Goal: Transaction & Acquisition: Purchase product/service

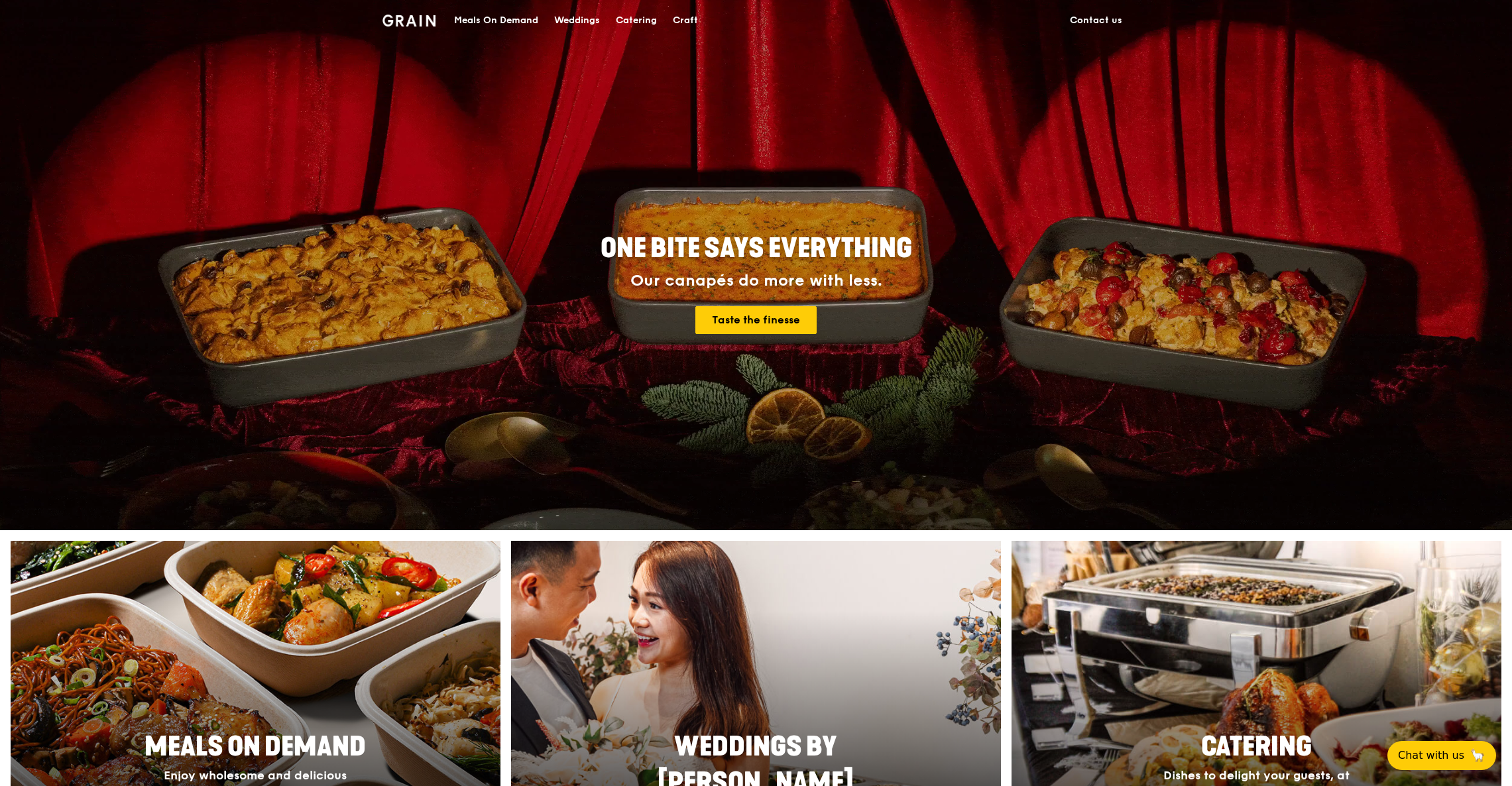
click at [486, 17] on div "Meals On Demand" at bounding box center [496, 20] width 84 height 40
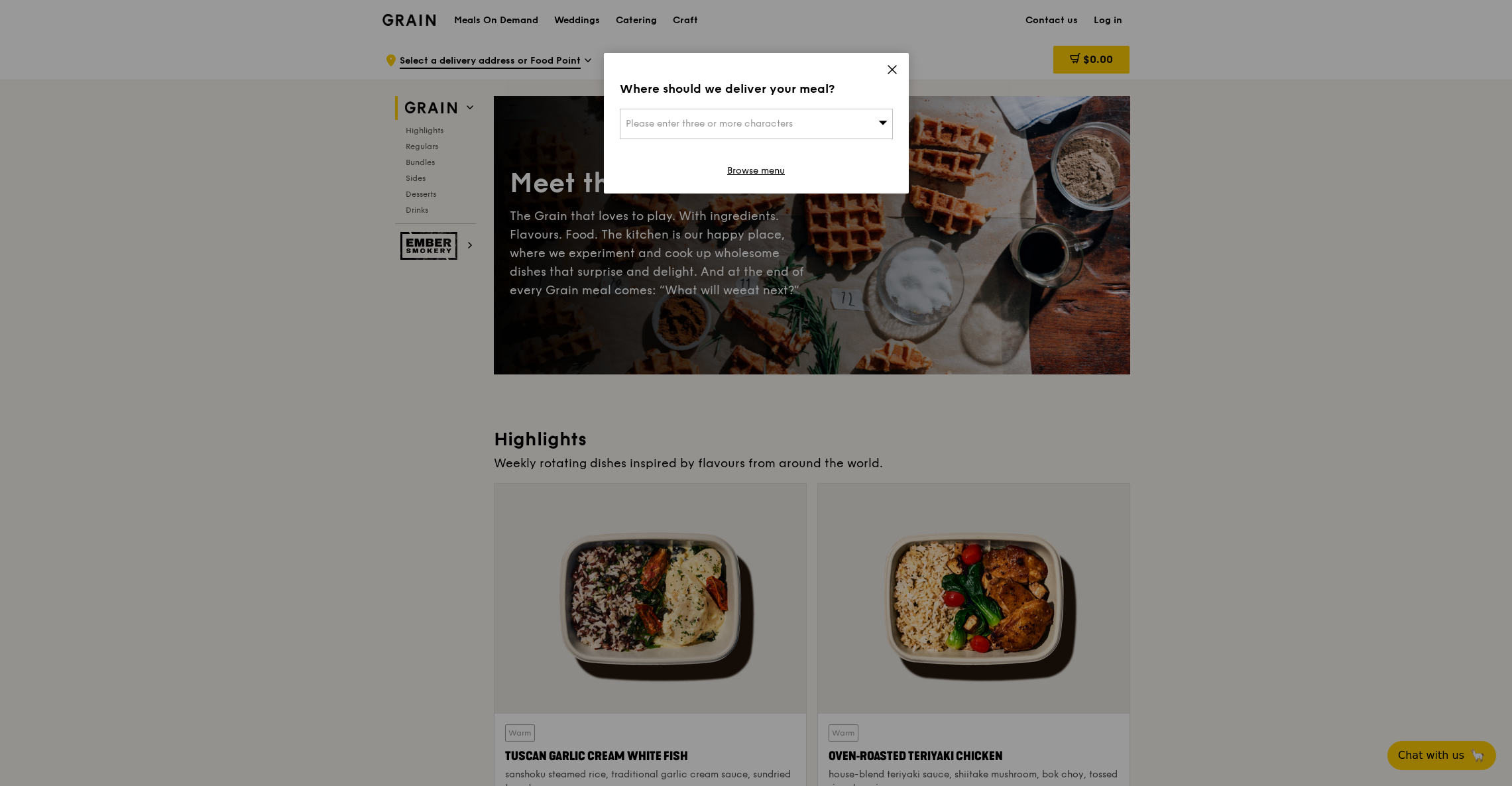
click at [892, 73] on icon at bounding box center [892, 69] width 12 height 12
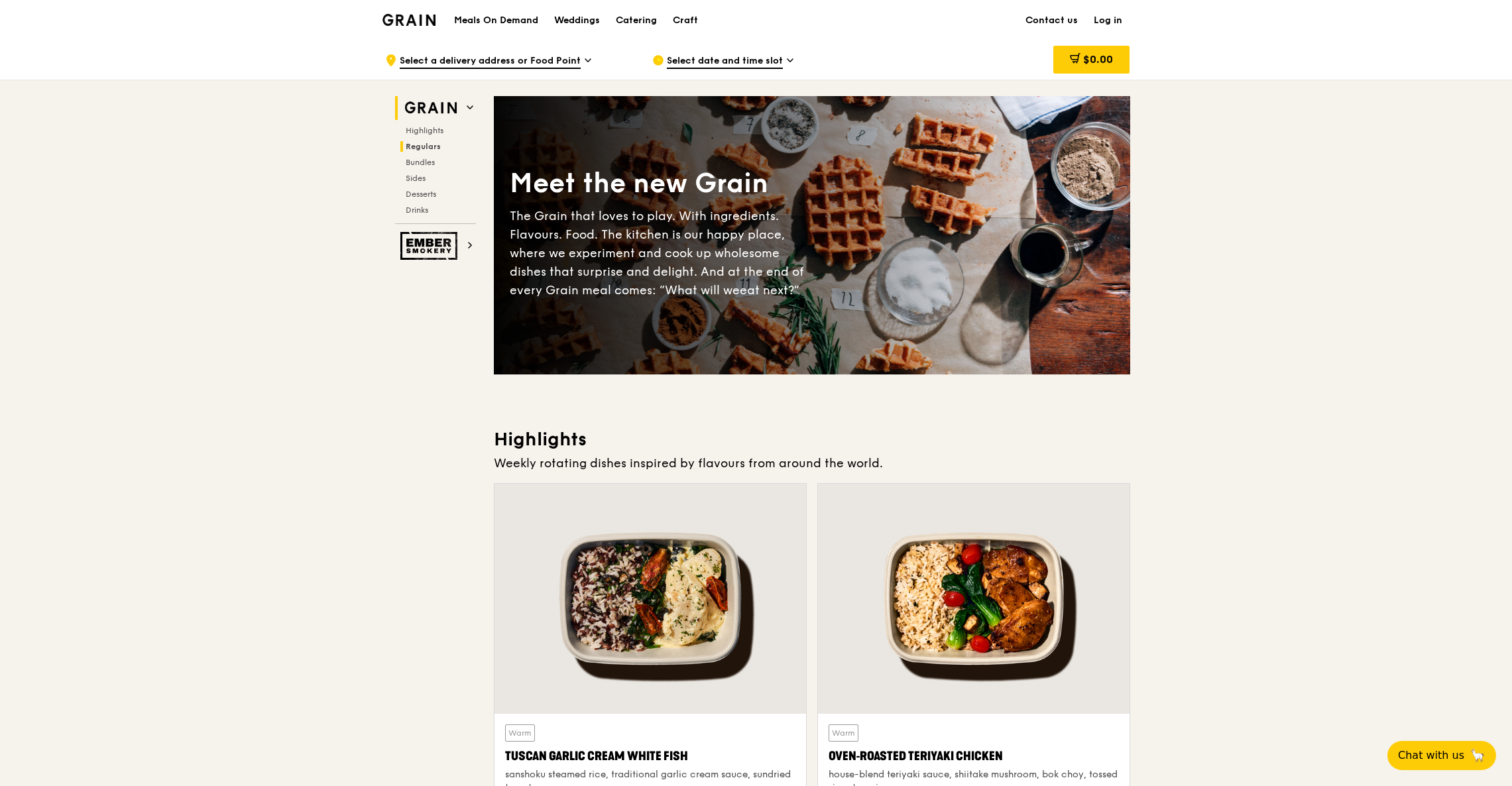
click at [444, 147] on h2 "Regulars" at bounding box center [438, 146] width 75 height 10
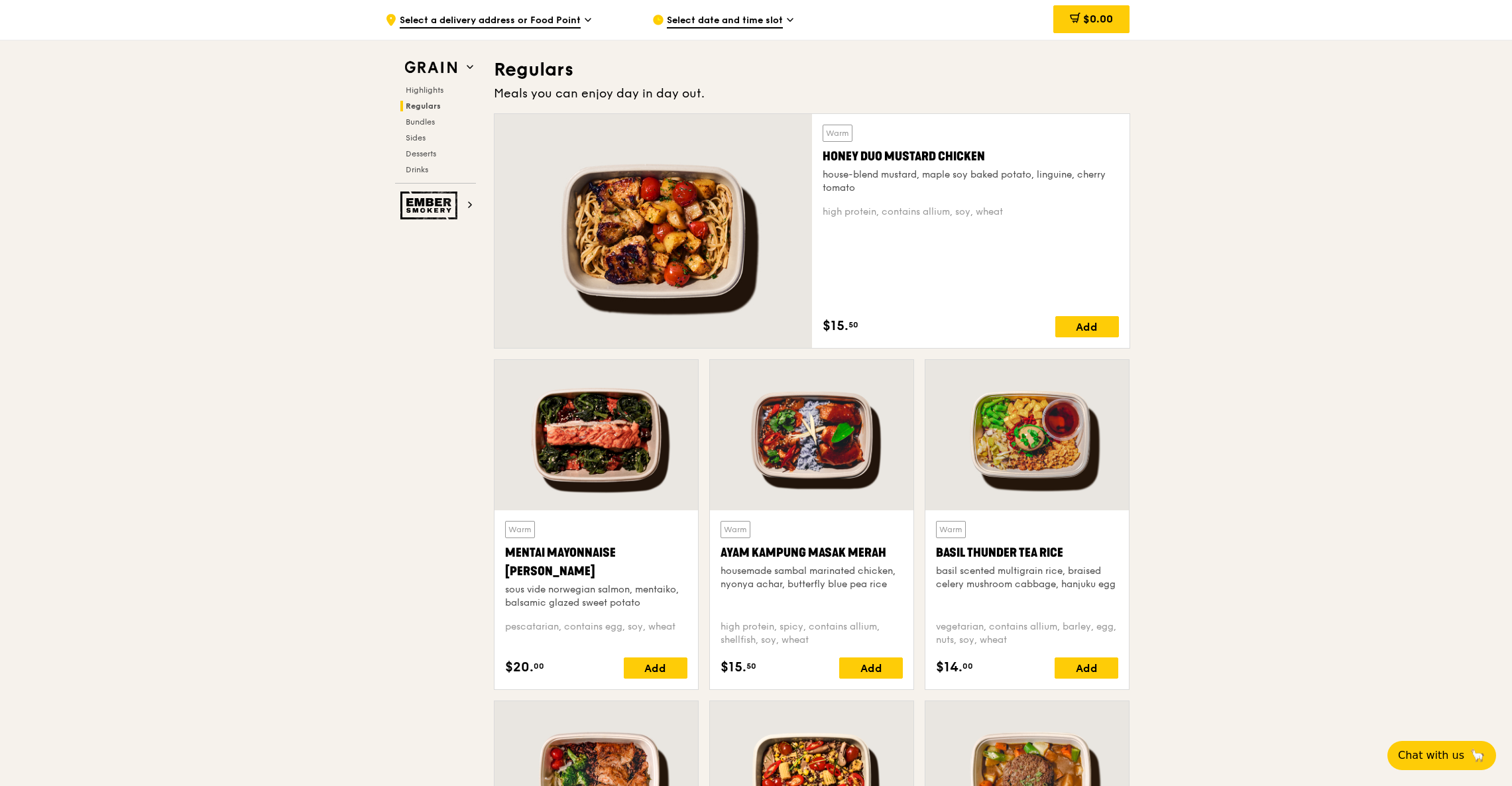
scroll to position [872, 0]
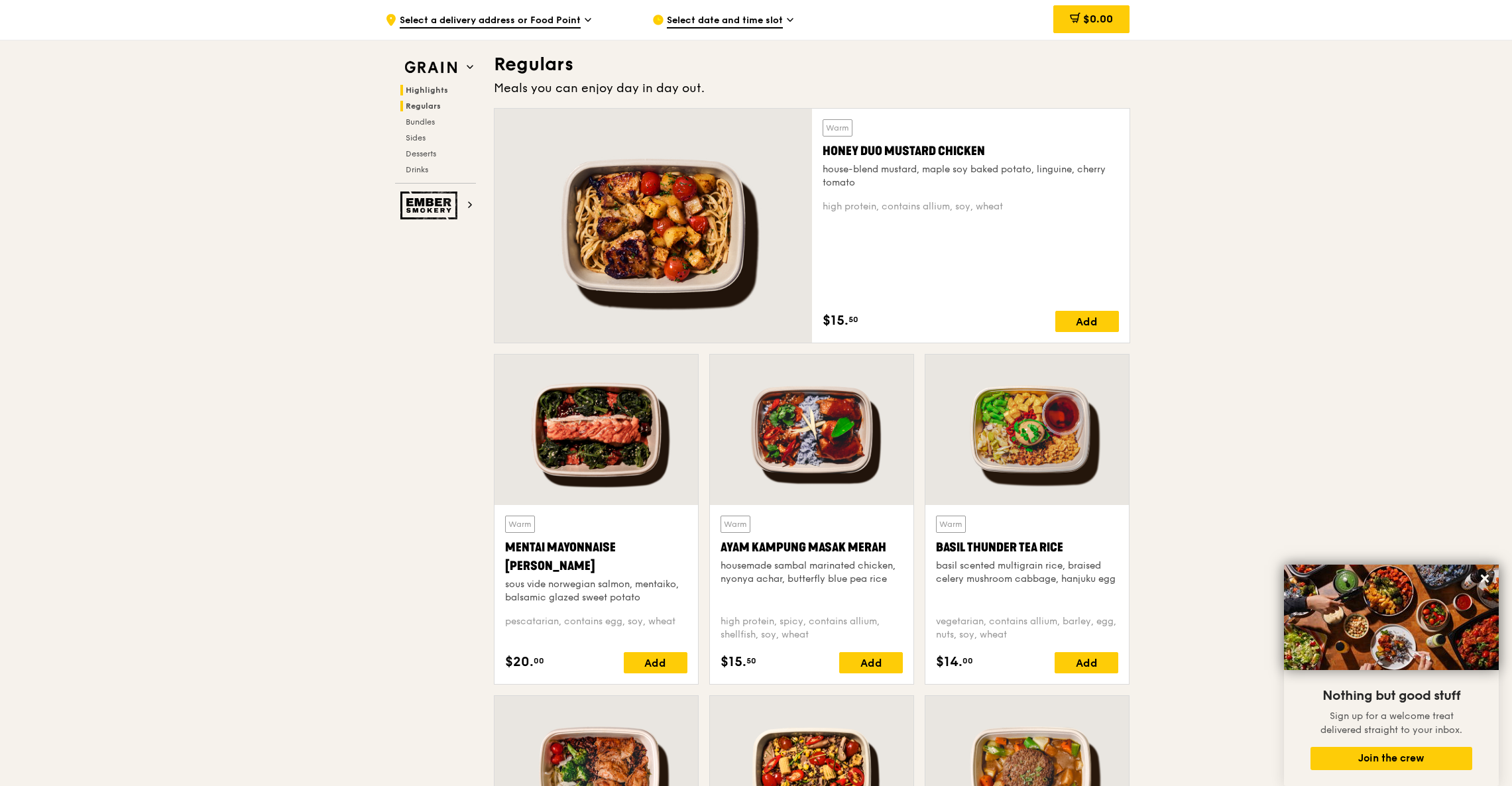
click at [431, 91] on span "Highlights" at bounding box center [426, 90] width 43 height 9
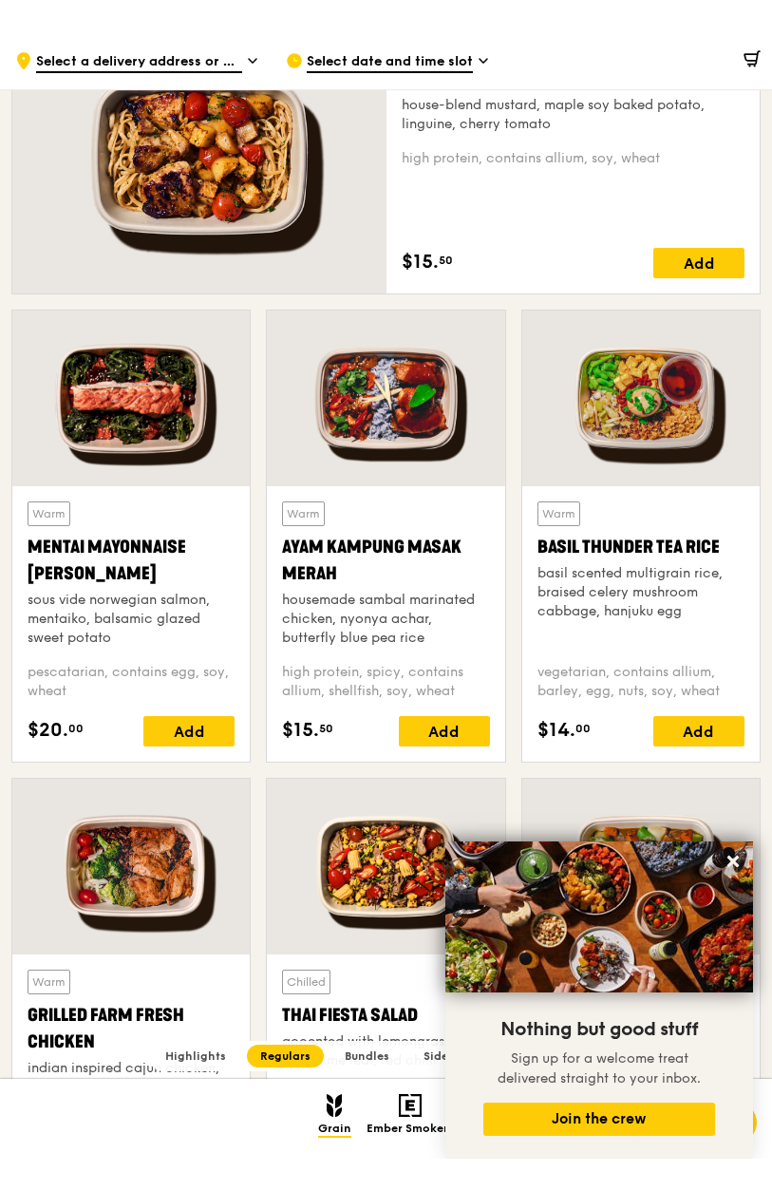
scroll to position [1365, 0]
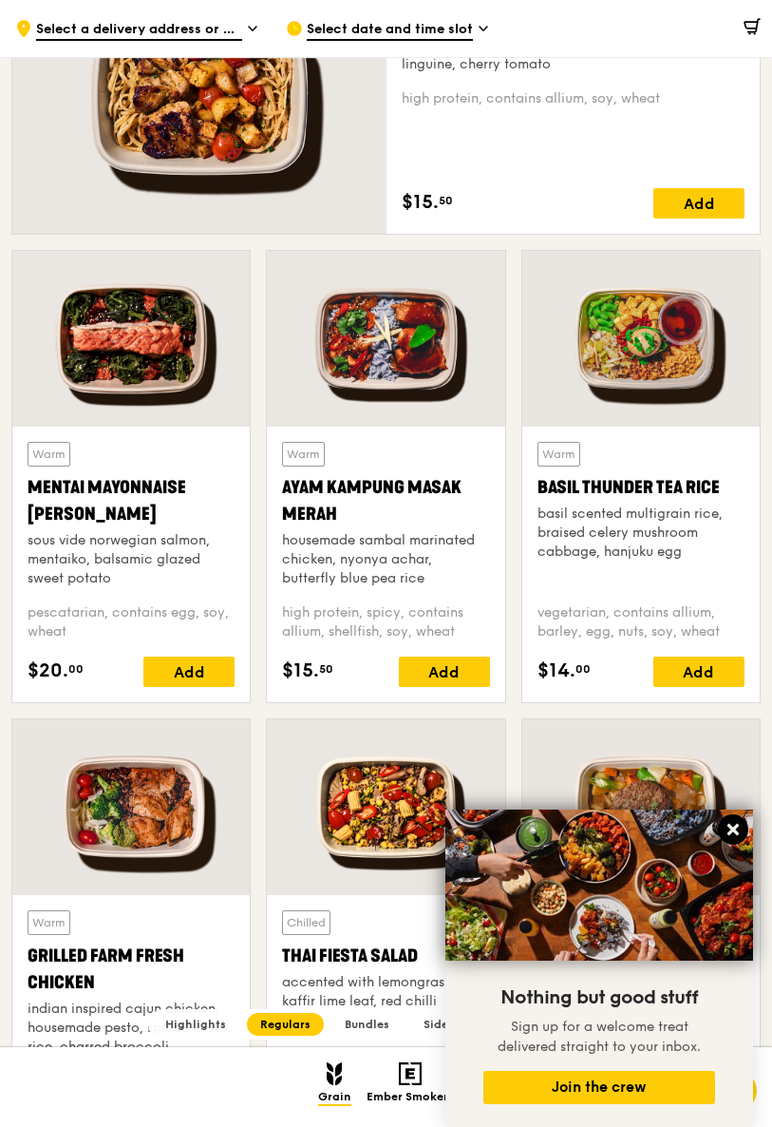
click at [735, 828] on icon at bounding box center [733, 829] width 11 height 11
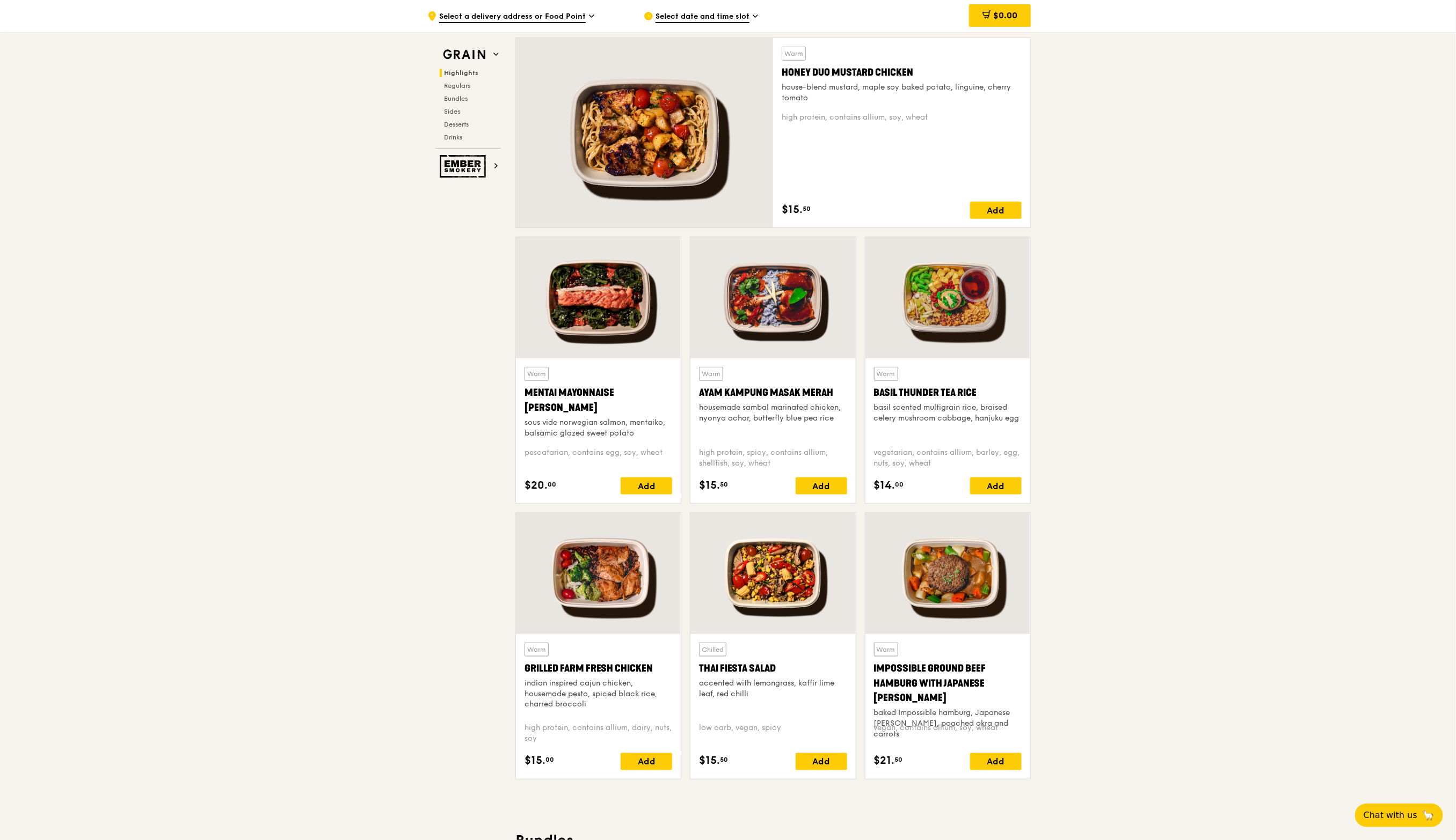
scroll to position [764, 0]
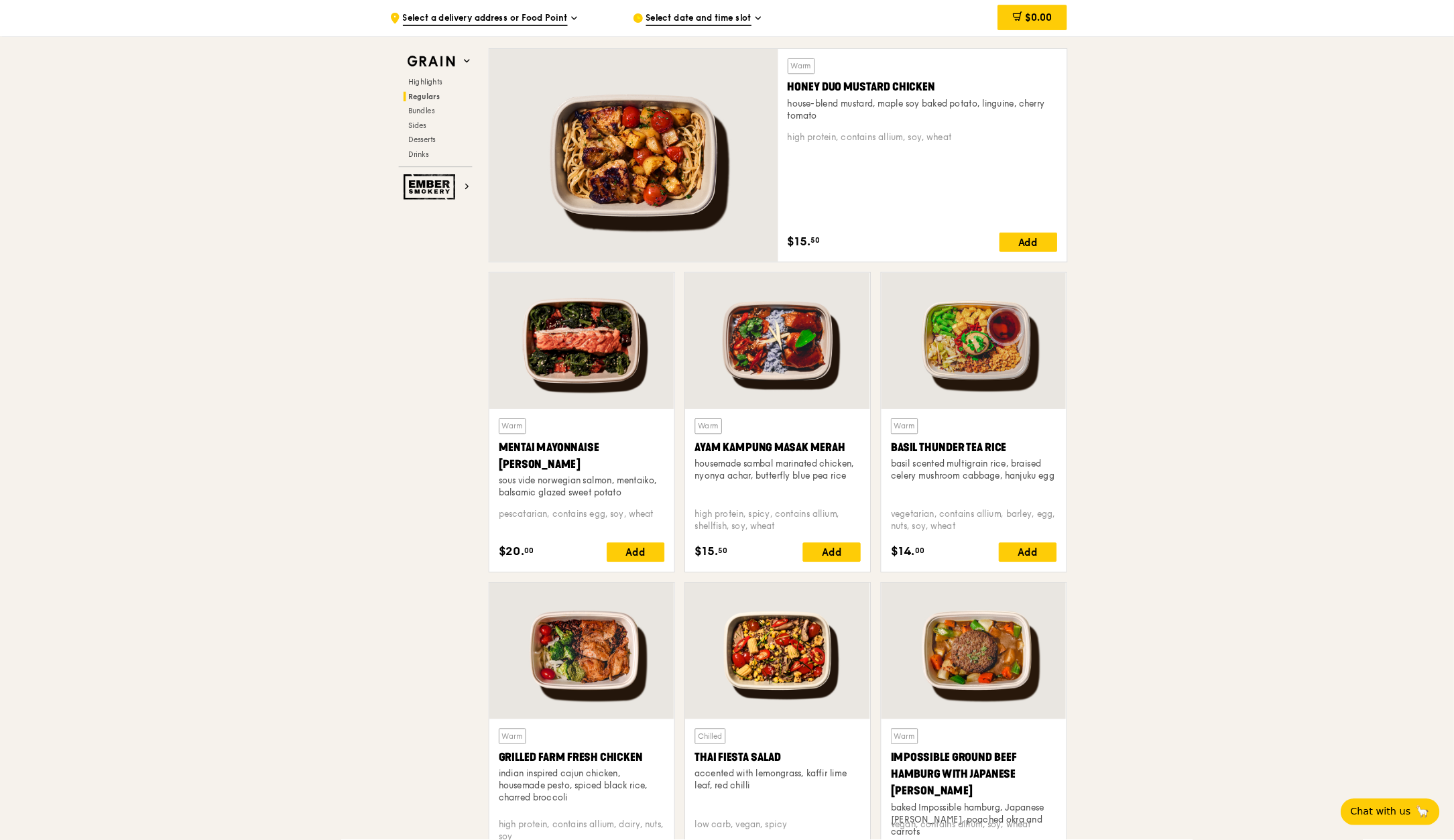
scroll to position [939, 0]
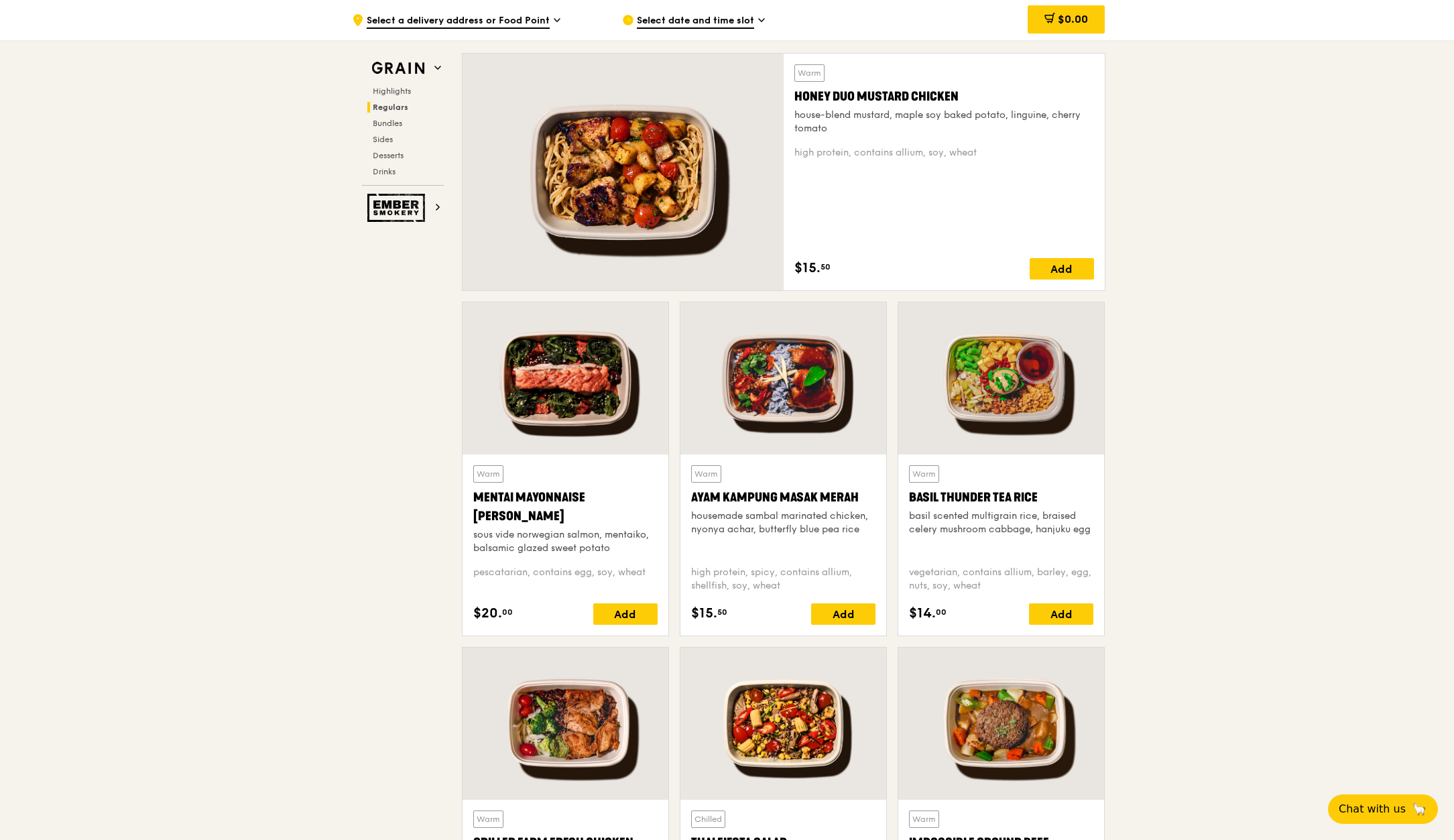
drag, startPoint x: 1818, startPoint y: 241, endPoint x: 1172, endPoint y: 228, distance: 646.1
drag, startPoint x: 969, startPoint y: 95, endPoint x: 795, endPoint y: 101, distance: 174.1
click at [795, 101] on div "Honey Duo Mustard Chicken" at bounding box center [944, 96] width 300 height 19
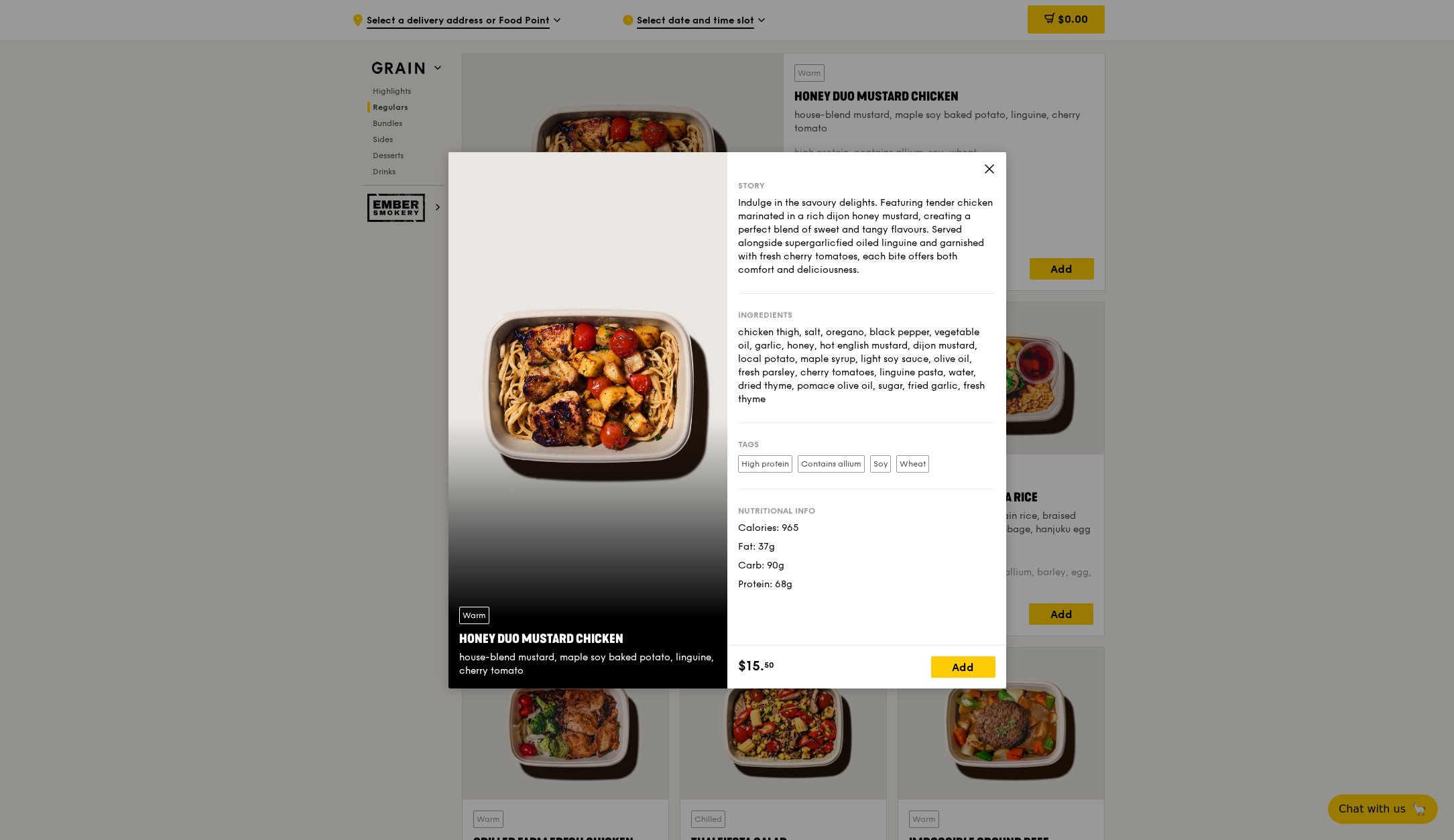
copy div "Honey Duo Mustard Chicken"
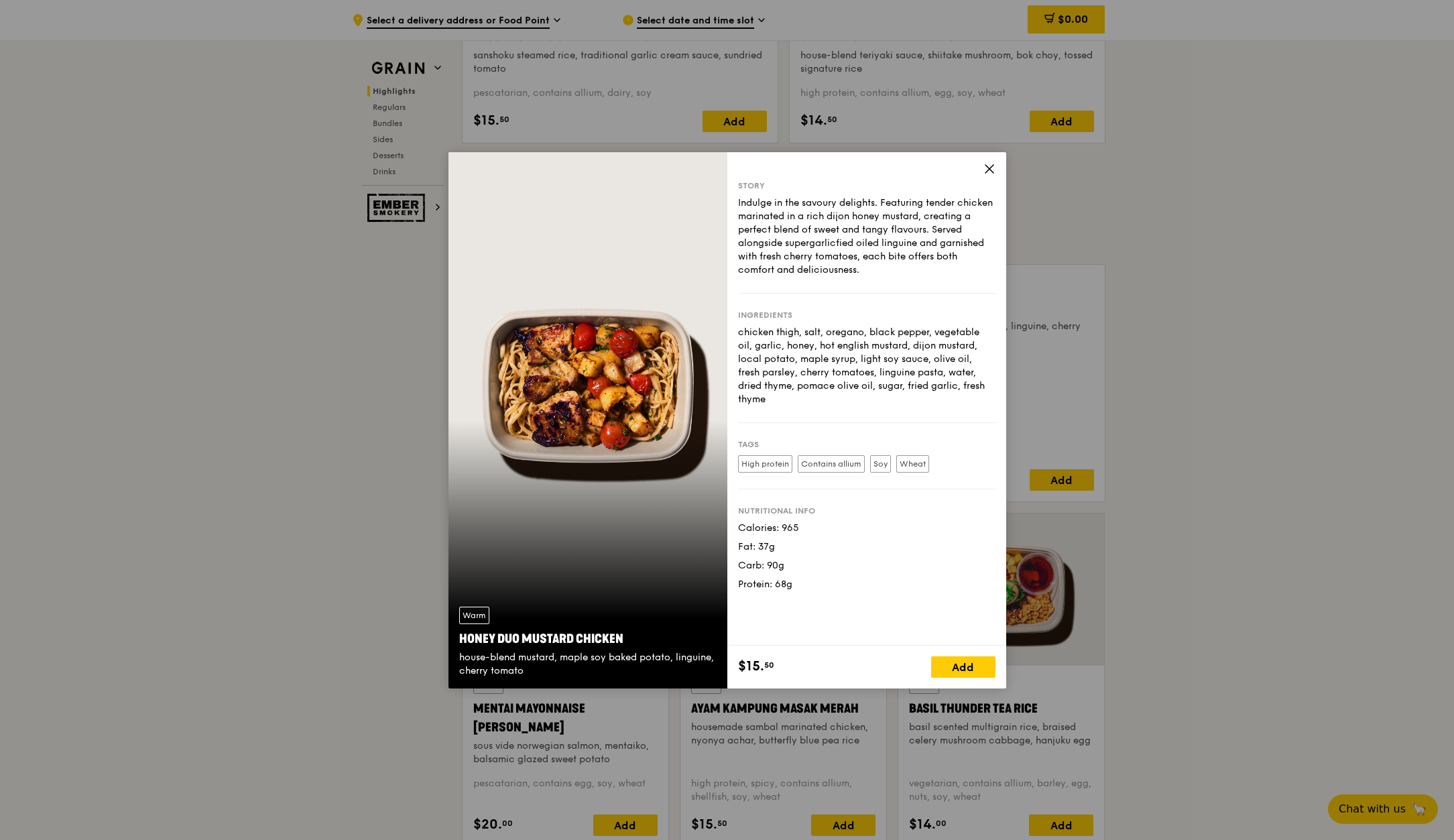
scroll to position [738, 0]
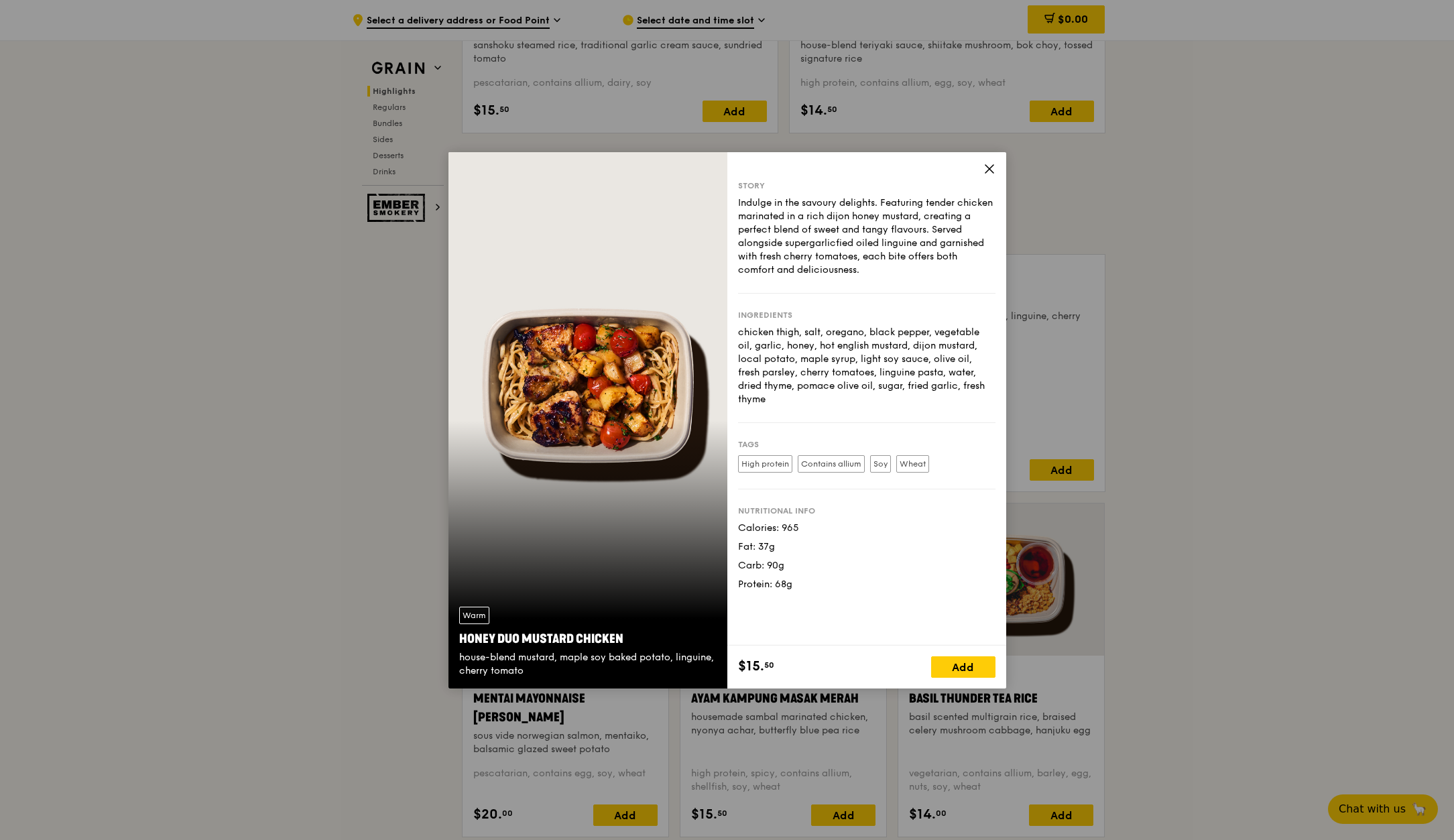
click at [992, 174] on icon at bounding box center [989, 169] width 12 height 12
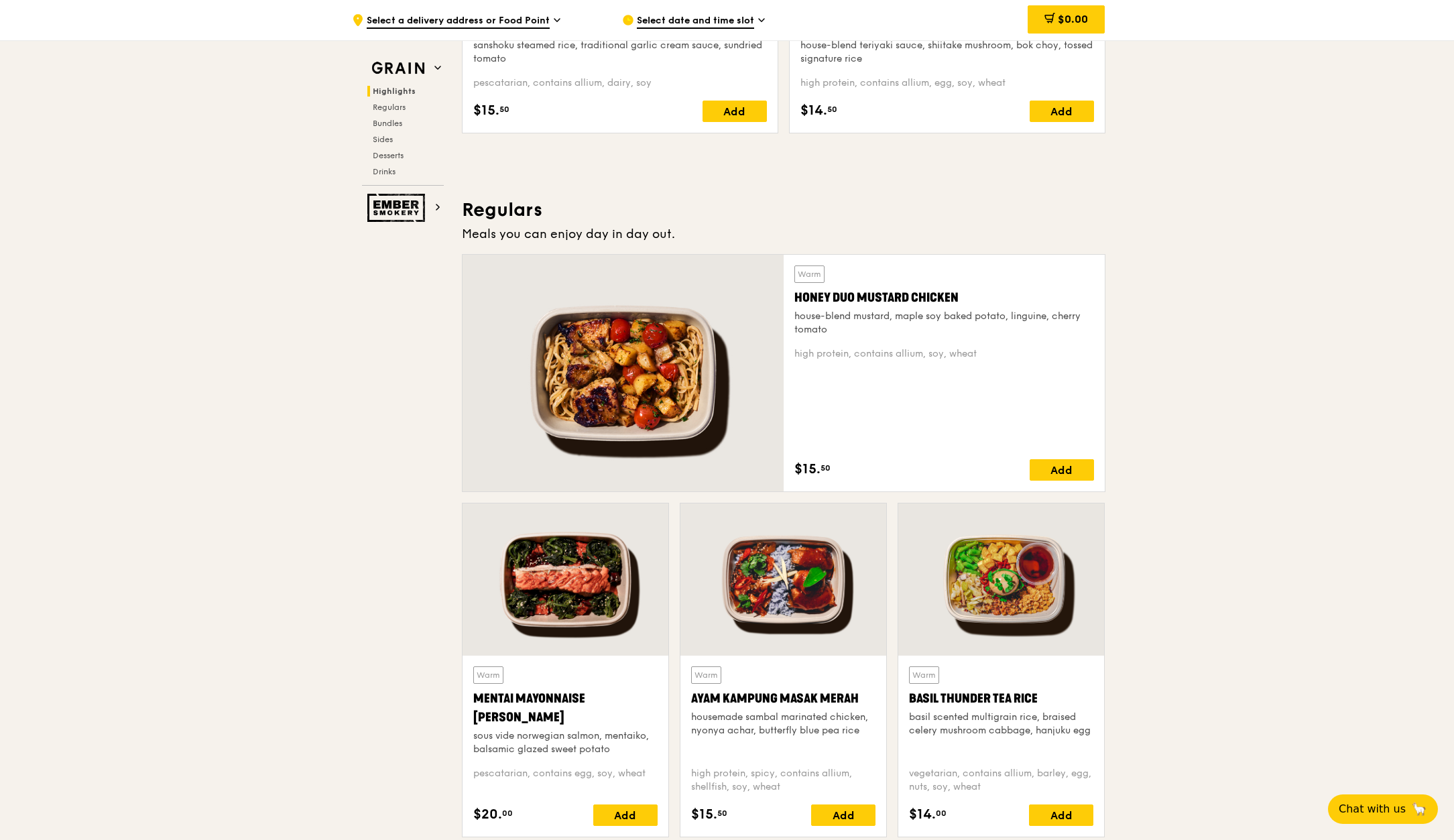
drag, startPoint x: 970, startPoint y: 296, endPoint x: 795, endPoint y: 300, distance: 175.0
click at [795, 300] on div "Honey Duo Mustard Chicken" at bounding box center [944, 297] width 300 height 19
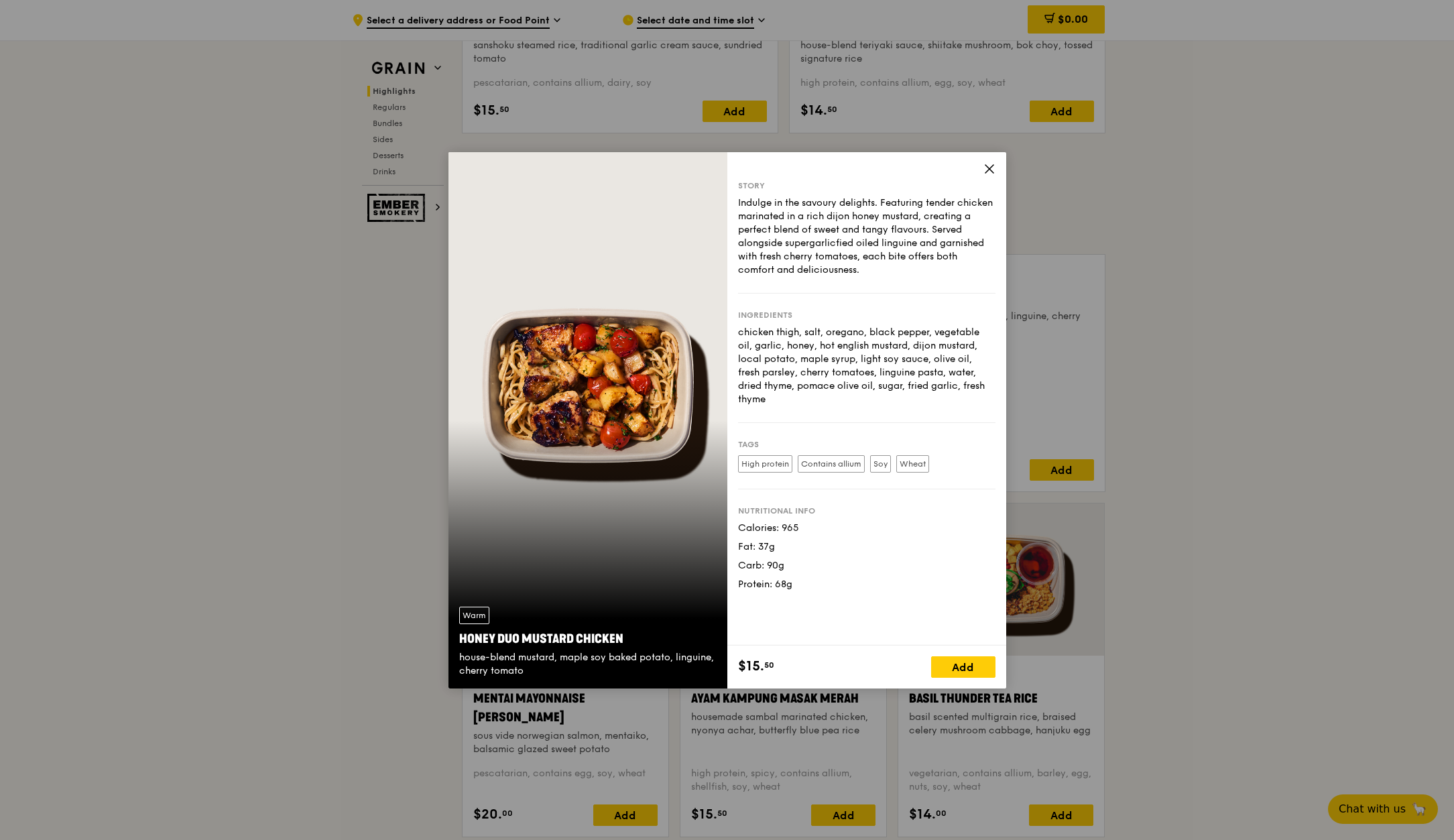
drag, startPoint x: 625, startPoint y: 637, endPoint x: 451, endPoint y: 636, distance: 174.0
click at [451, 636] on div "Warm Honey Duo Mustard Chicken house-blend mustard, maple soy baked potato, lin…" at bounding box center [587, 642] width 279 height 92
copy div "Honey Duo Mustard Chicken"
click at [992, 172] on icon at bounding box center [989, 169] width 12 height 12
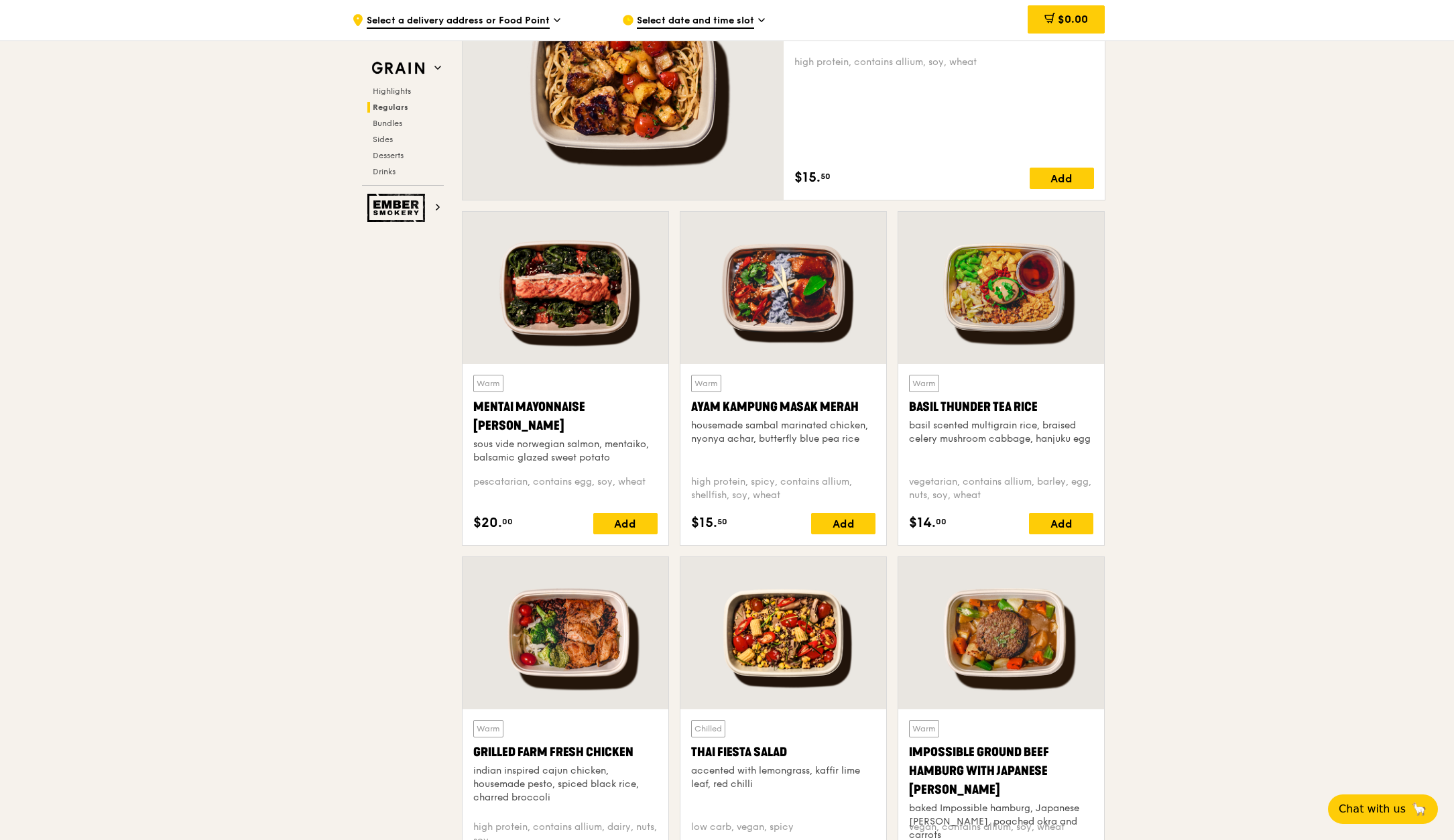
scroll to position [1073, 0]
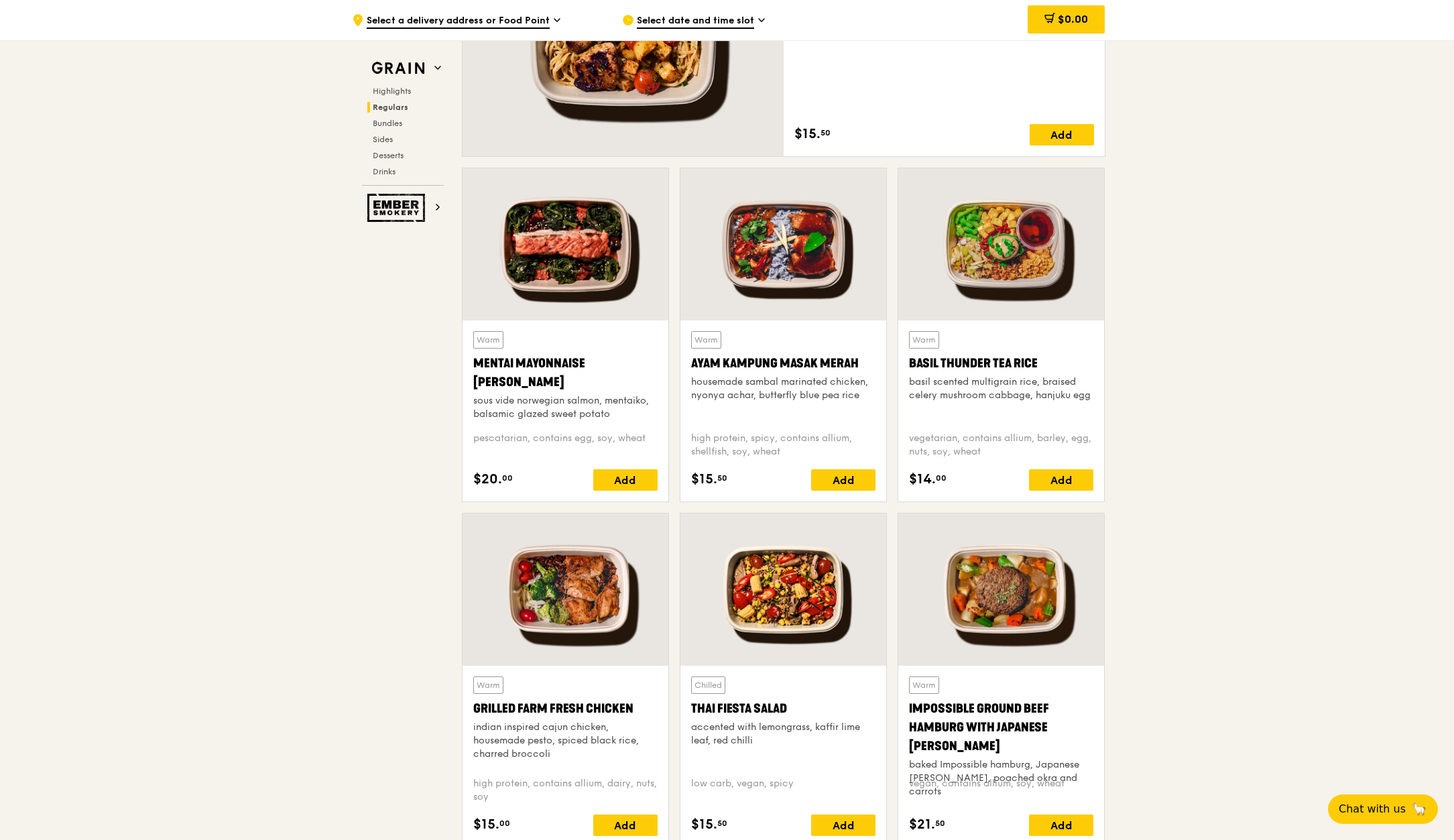
drag, startPoint x: 526, startPoint y: 383, endPoint x: 465, endPoint y: 368, distance: 62.8
click at [465, 368] on div "Warm Mentai Mayonnaise Aburi Salmon sous vide norwegian salmon, mentaiko, balsa…" at bounding box center [565, 411] width 206 height 181
copy div "Mentai Mayonnaise [PERSON_NAME]"
drag, startPoint x: 863, startPoint y: 359, endPoint x: 690, endPoint y: 366, distance: 173.1
click at [691, 366] on div "Ayam Kampung Masak Merah" at bounding box center [783, 364] width 184 height 19
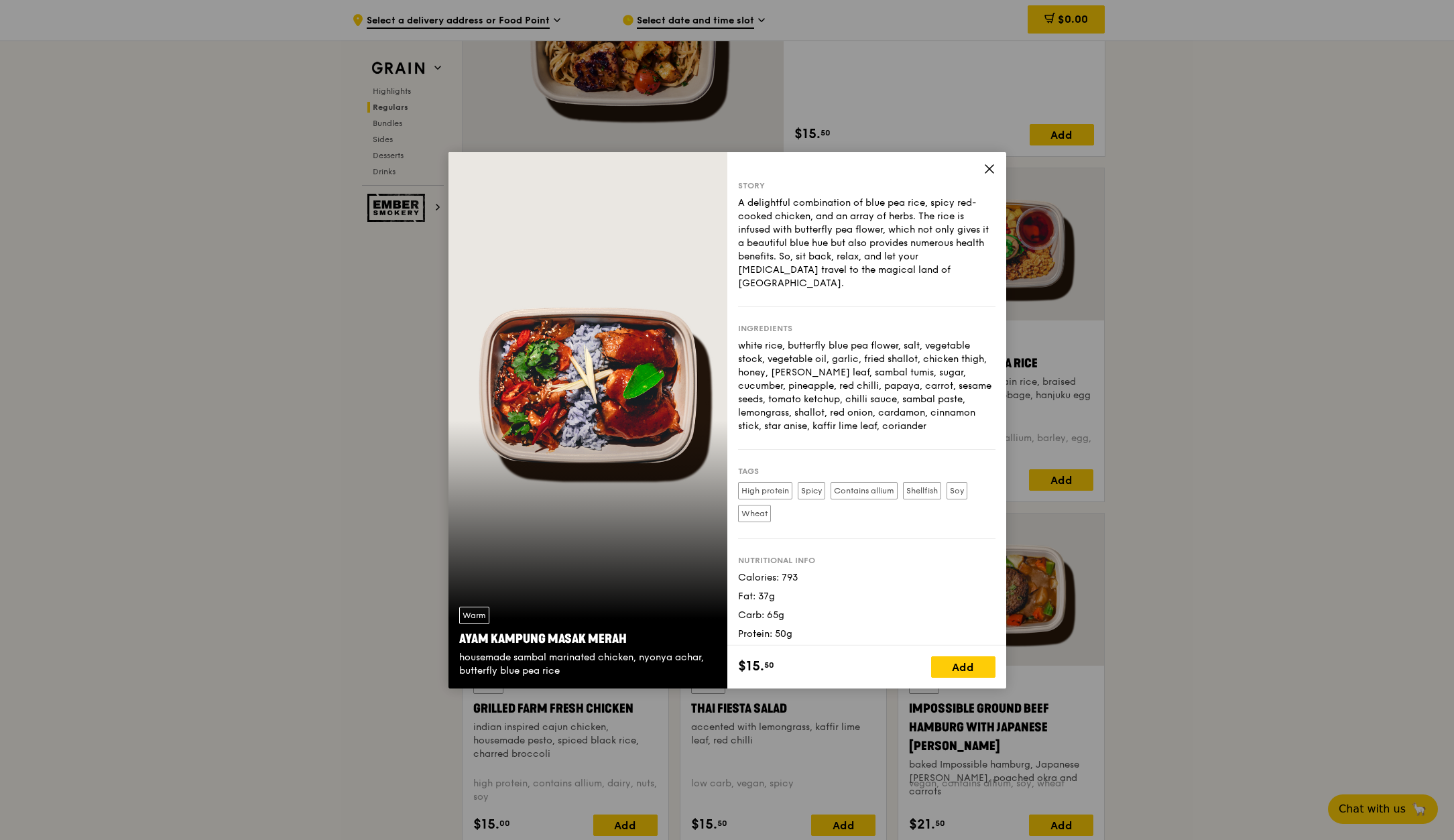
copy div "Ayam Kampung Masak Merah"
drag, startPoint x: 635, startPoint y: 642, endPoint x: 462, endPoint y: 640, distance: 173.0
click at [462, 640] on div "Ayam Kampung Masak Merah" at bounding box center [588, 639] width 258 height 19
copy div "Ayam Kampung Masak Merah"
click at [985, 167] on icon at bounding box center [989, 169] width 12 height 12
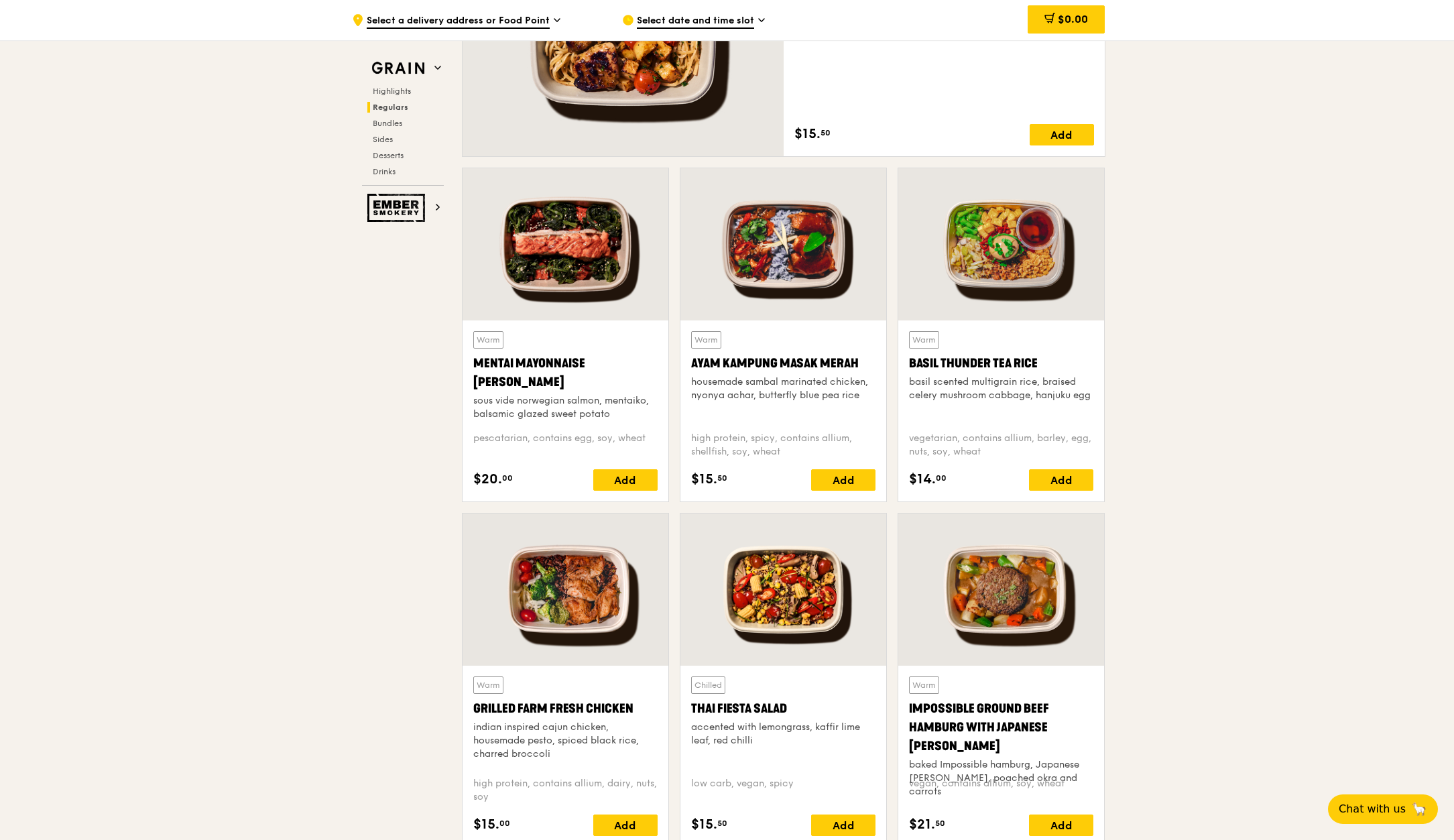
drag, startPoint x: 1071, startPoint y: 361, endPoint x: 906, endPoint y: 366, distance: 165.1
click at [906, 366] on div "Warm Basil Thunder Tea [PERSON_NAME] scented multigrain rice, braised celery mu…" at bounding box center [1002, 411] width 206 height 181
copy div "Basil Thunder Tea Rice"
drag, startPoint x: 640, startPoint y: 707, endPoint x: 473, endPoint y: 705, distance: 167.0
click at [474, 705] on div "Grilled Farm Fresh Chicken" at bounding box center [565, 709] width 184 height 19
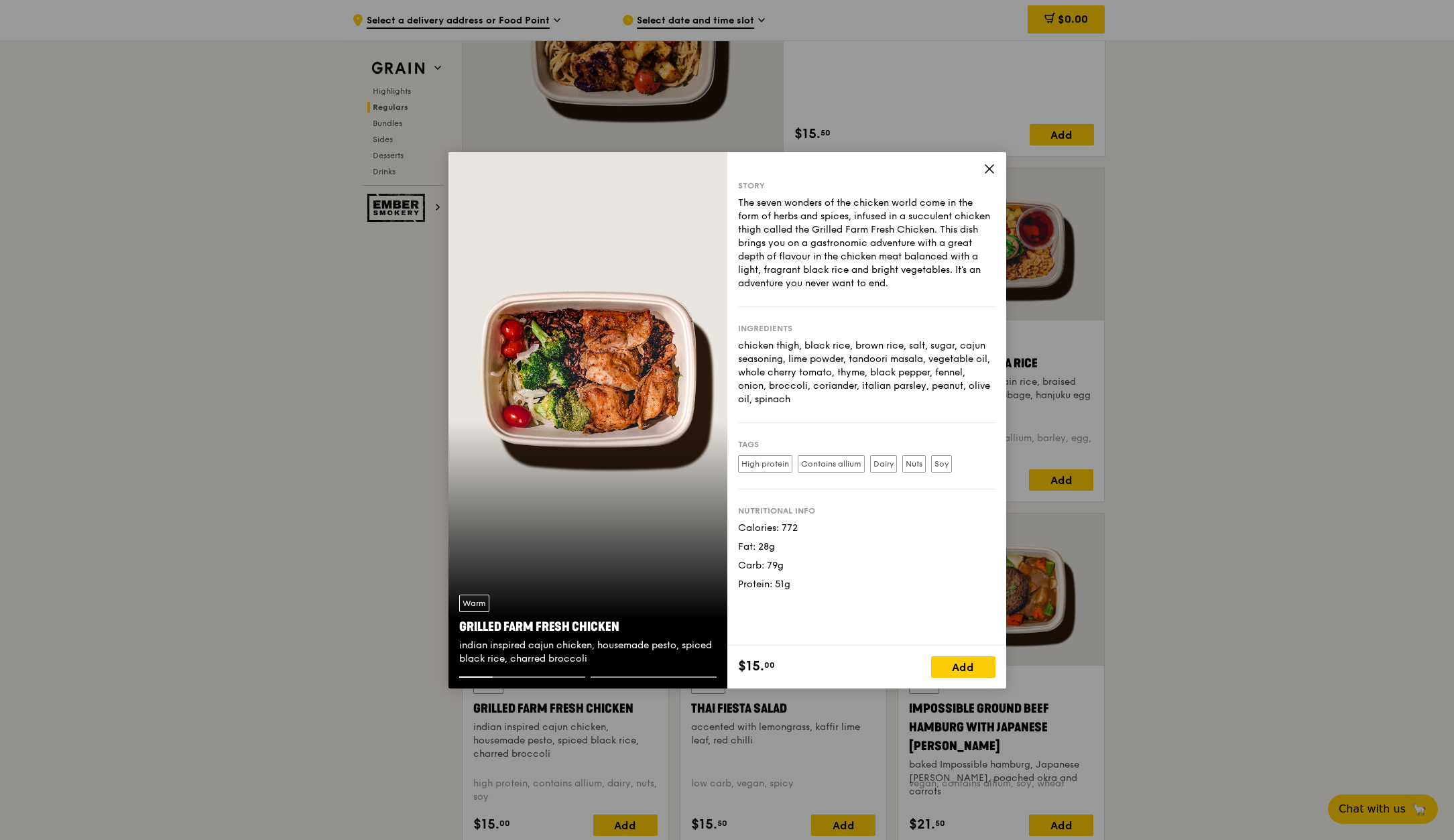
drag, startPoint x: 626, startPoint y: 630, endPoint x: 459, endPoint y: 625, distance: 167.1
click at [459, 625] on div "Grilled Farm Fresh Chicken" at bounding box center [588, 627] width 258 height 19
copy div "Grilled Farm Fresh Chicken"
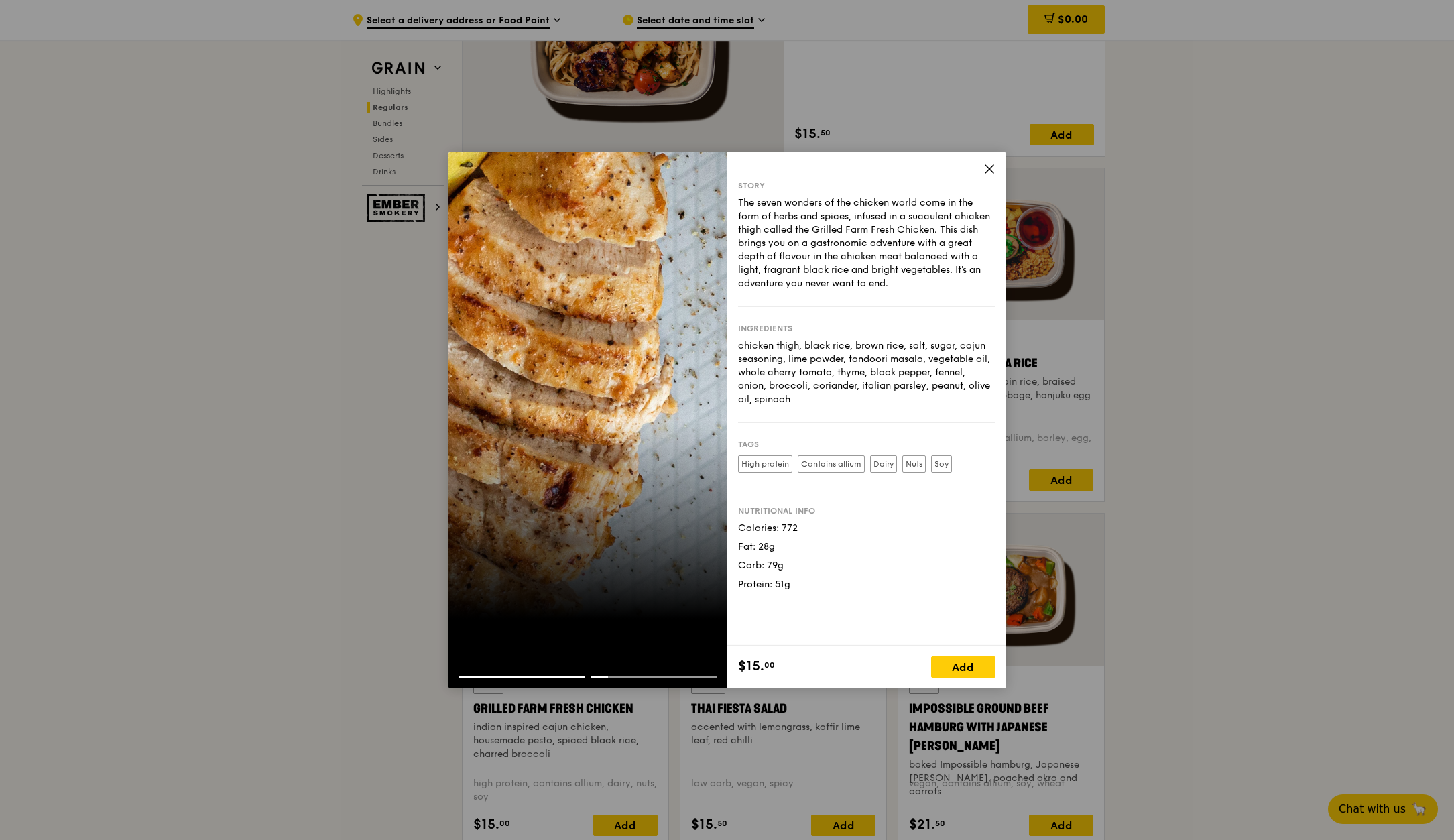
click at [990, 169] on icon at bounding box center [989, 169] width 8 height 8
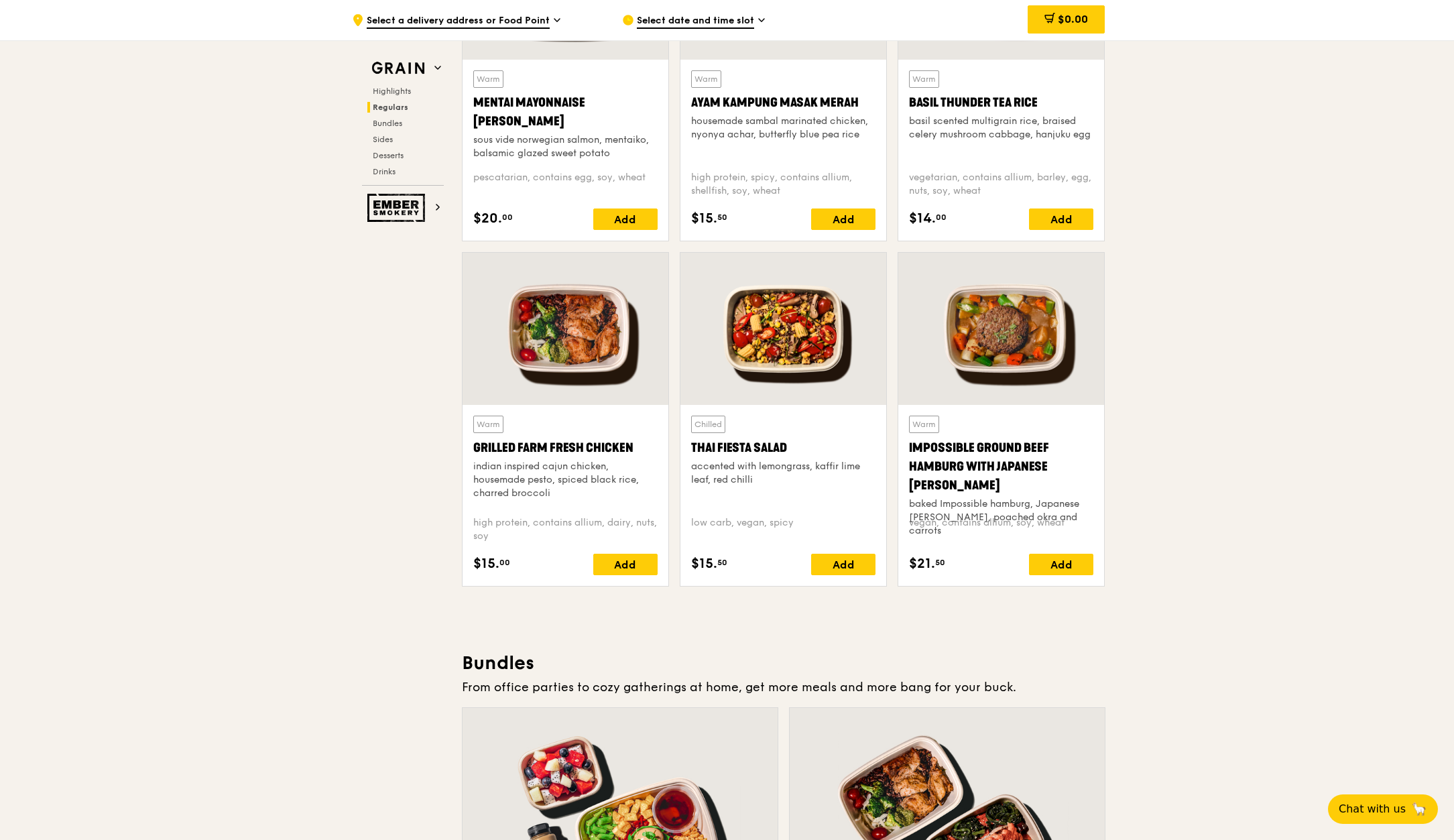
scroll to position [1341, 0]
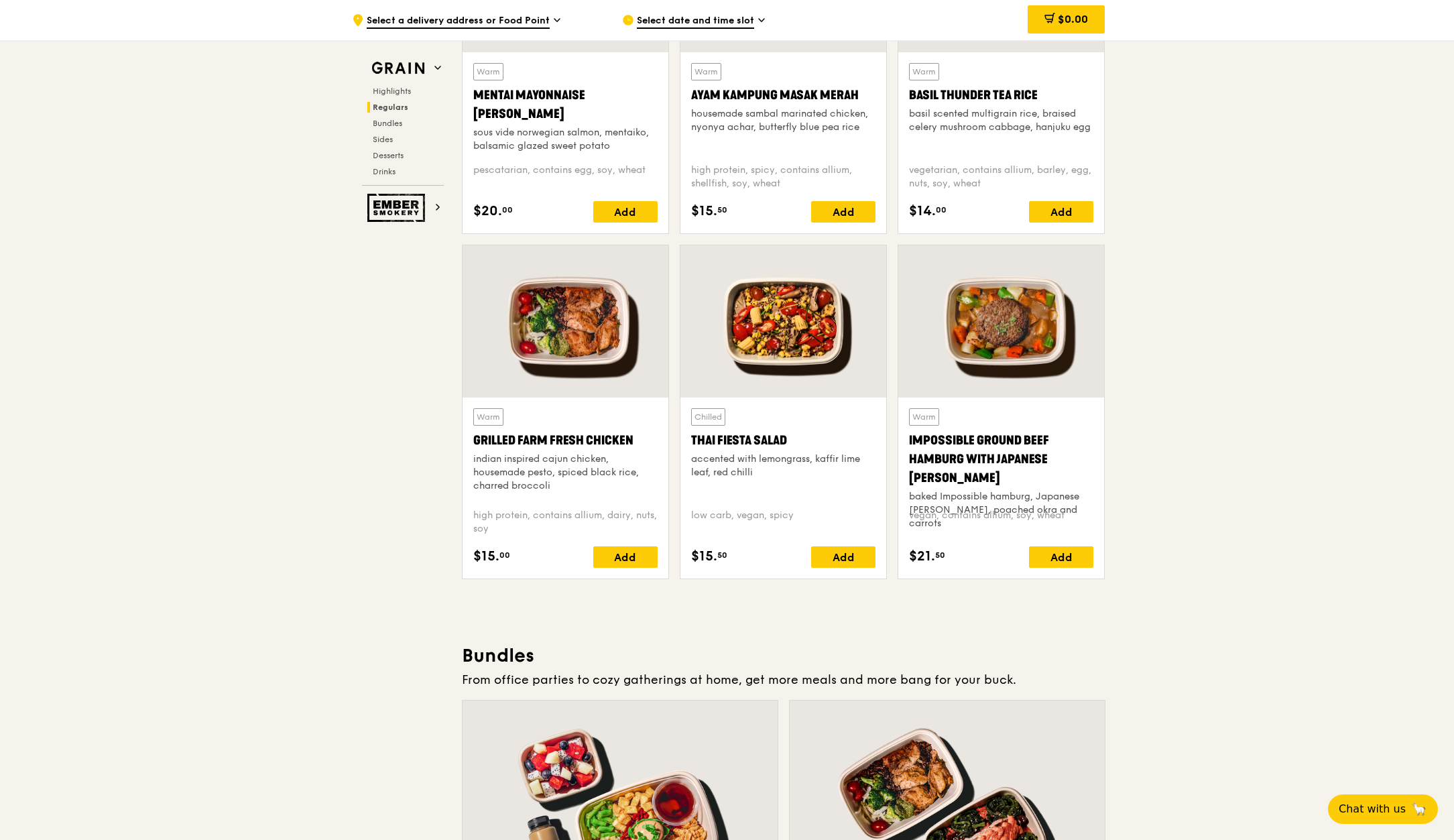
drag, startPoint x: 797, startPoint y: 439, endPoint x: 692, endPoint y: 445, distance: 105.2
click at [692, 445] on div "Thai Fiesta Salad" at bounding box center [783, 440] width 184 height 19
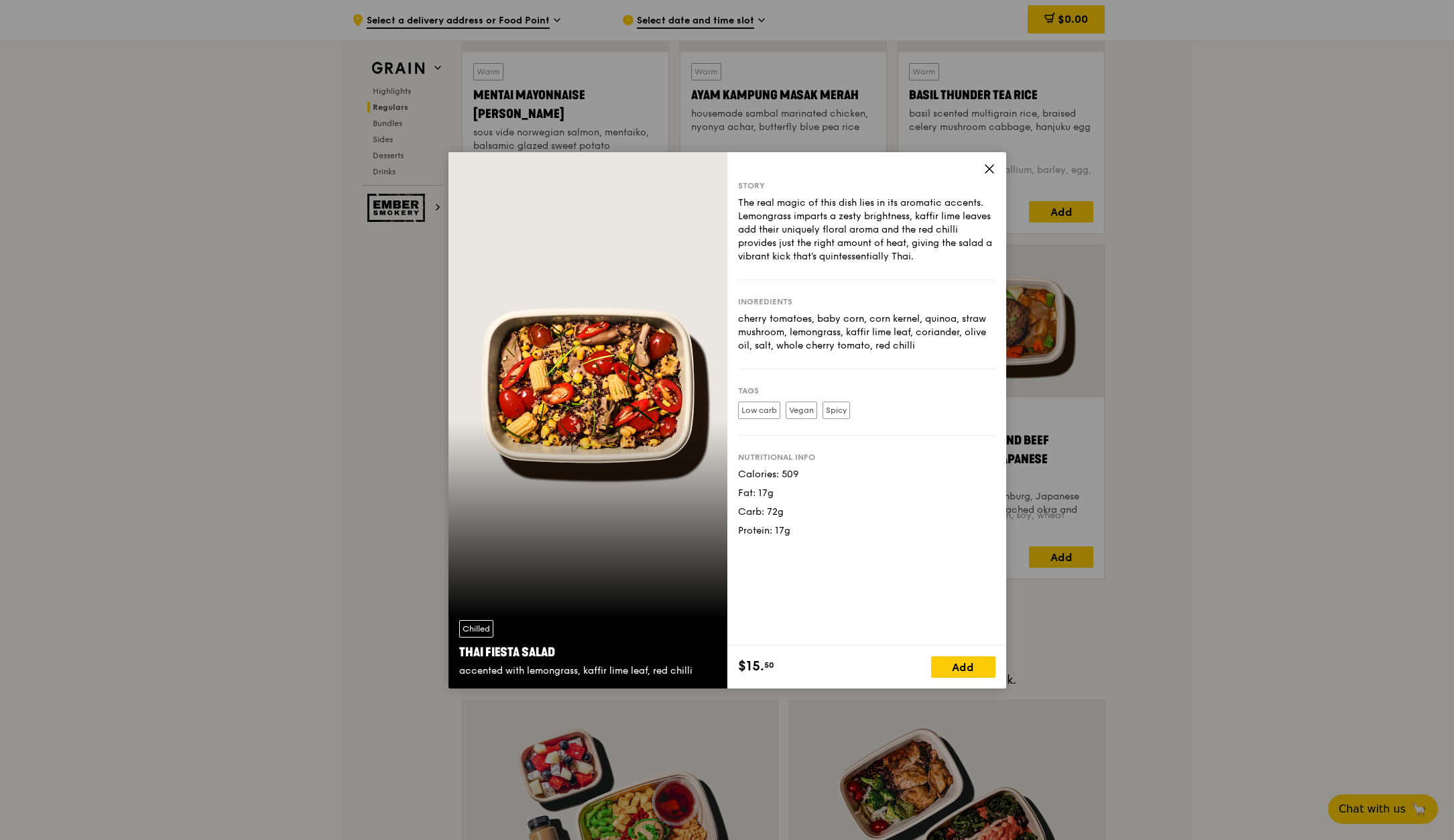
drag, startPoint x: 575, startPoint y: 650, endPoint x: 459, endPoint y: 654, distance: 116.1
click at [459, 654] on div "Thai Fiesta Salad" at bounding box center [588, 652] width 258 height 19
copy div "Thai Fiesta Salad"
drag, startPoint x: 987, startPoint y: 164, endPoint x: 995, endPoint y: 265, distance: 101.3
click at [987, 164] on icon at bounding box center [989, 169] width 12 height 12
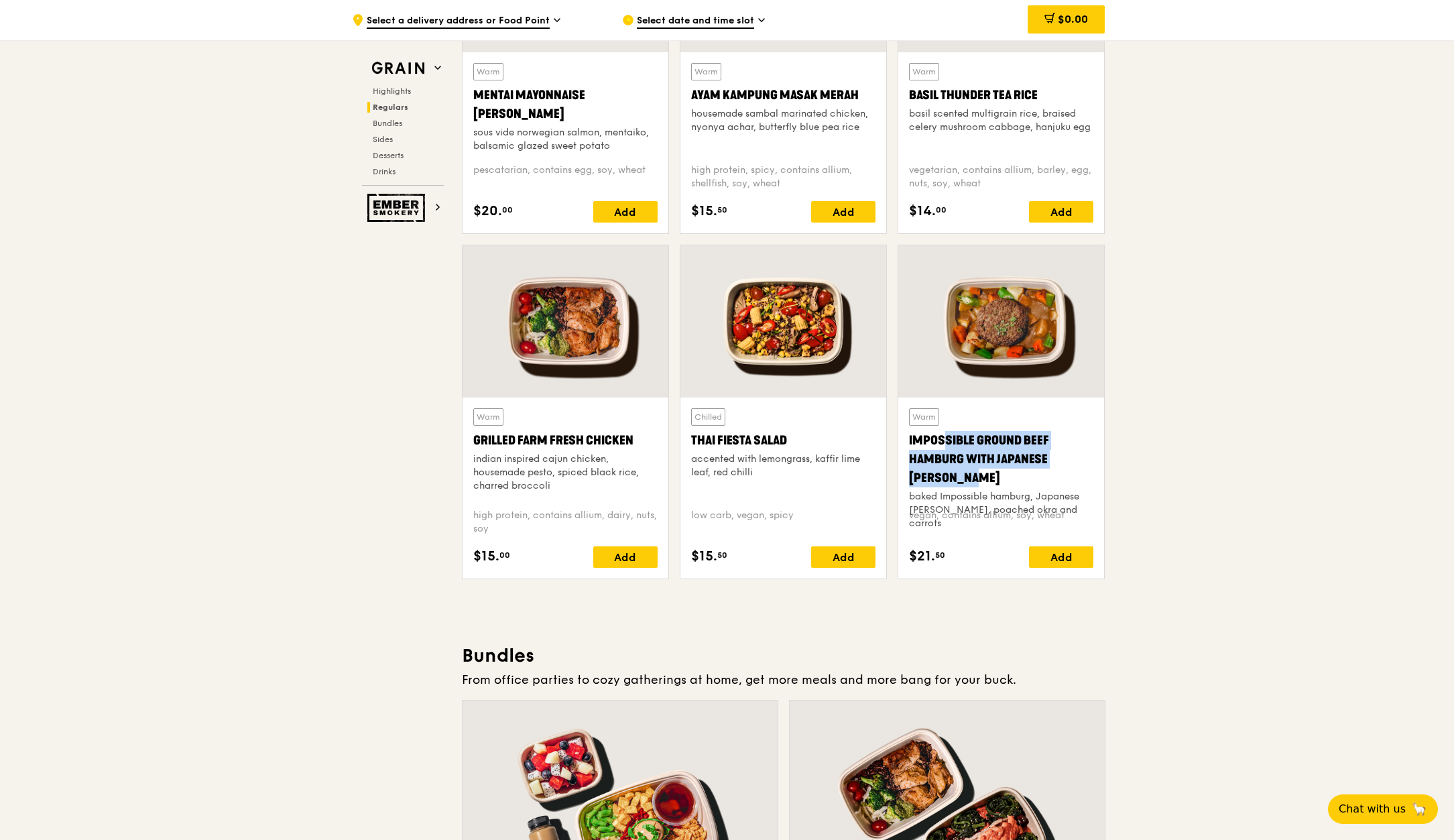
drag, startPoint x: 1090, startPoint y: 461, endPoint x: 908, endPoint y: 442, distance: 183.0
click at [908, 442] on div "Warm Impossible Ground Beef Hamburg with Japanese [PERSON_NAME] baked Impossibl…" at bounding box center [1002, 488] width 206 height 181
copy div "Impossible Ground Beef Hamburg with Japanese [PERSON_NAME]"
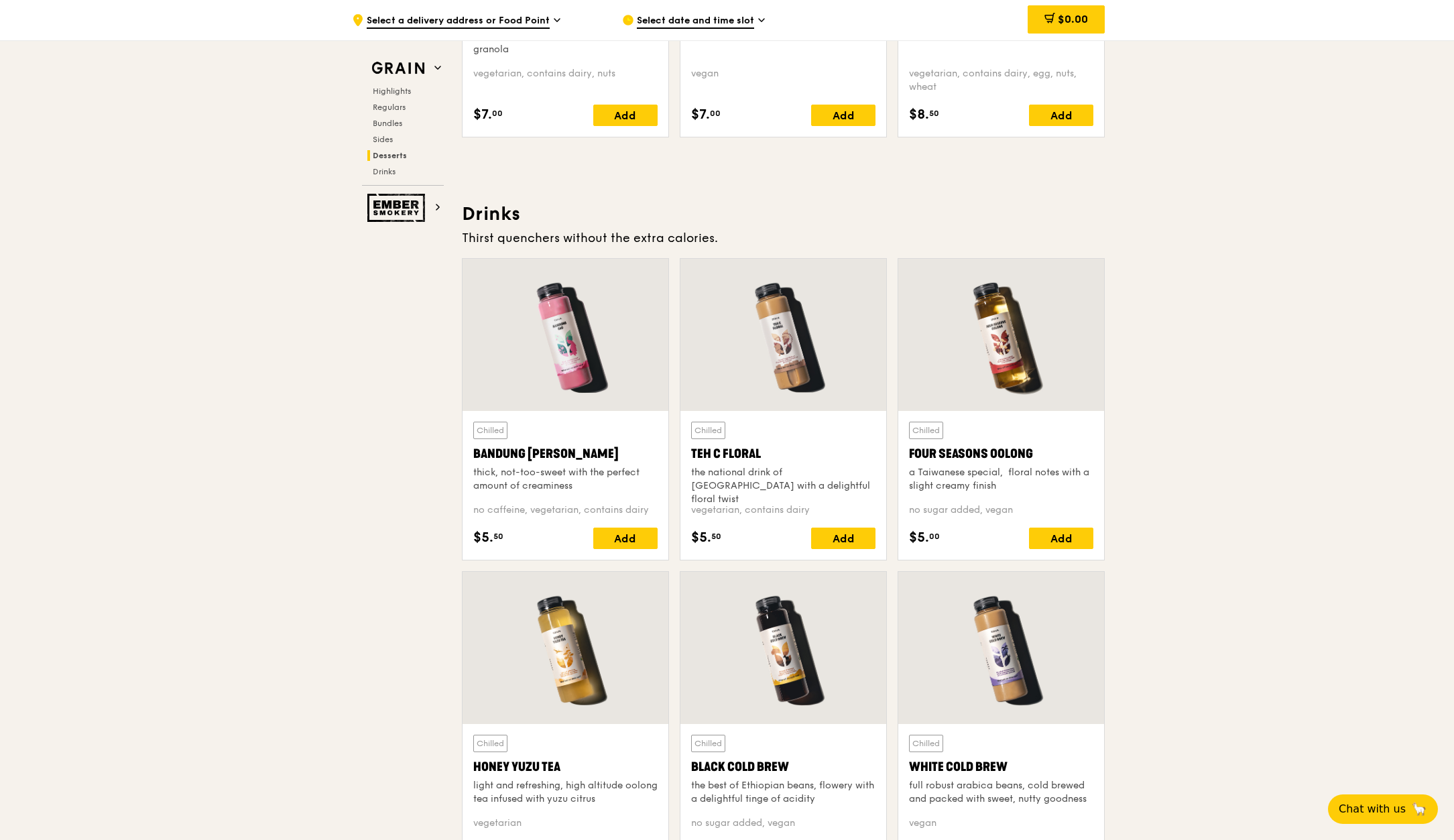
scroll to position [4559, 0]
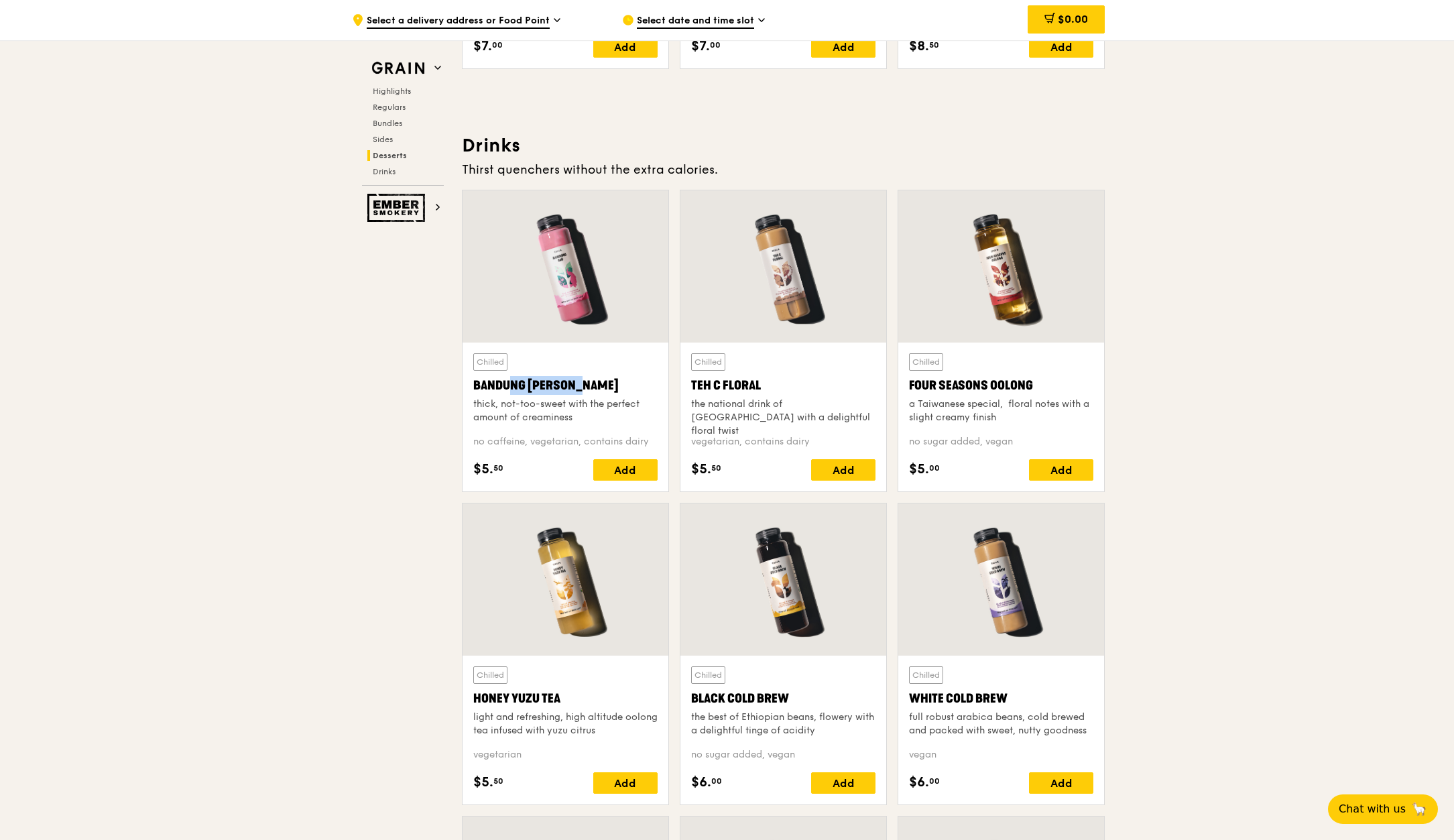
drag, startPoint x: 570, startPoint y: 381, endPoint x: 474, endPoint y: 381, distance: 96.0
click at [474, 381] on div "Bandung [PERSON_NAME]" at bounding box center [565, 385] width 184 height 19
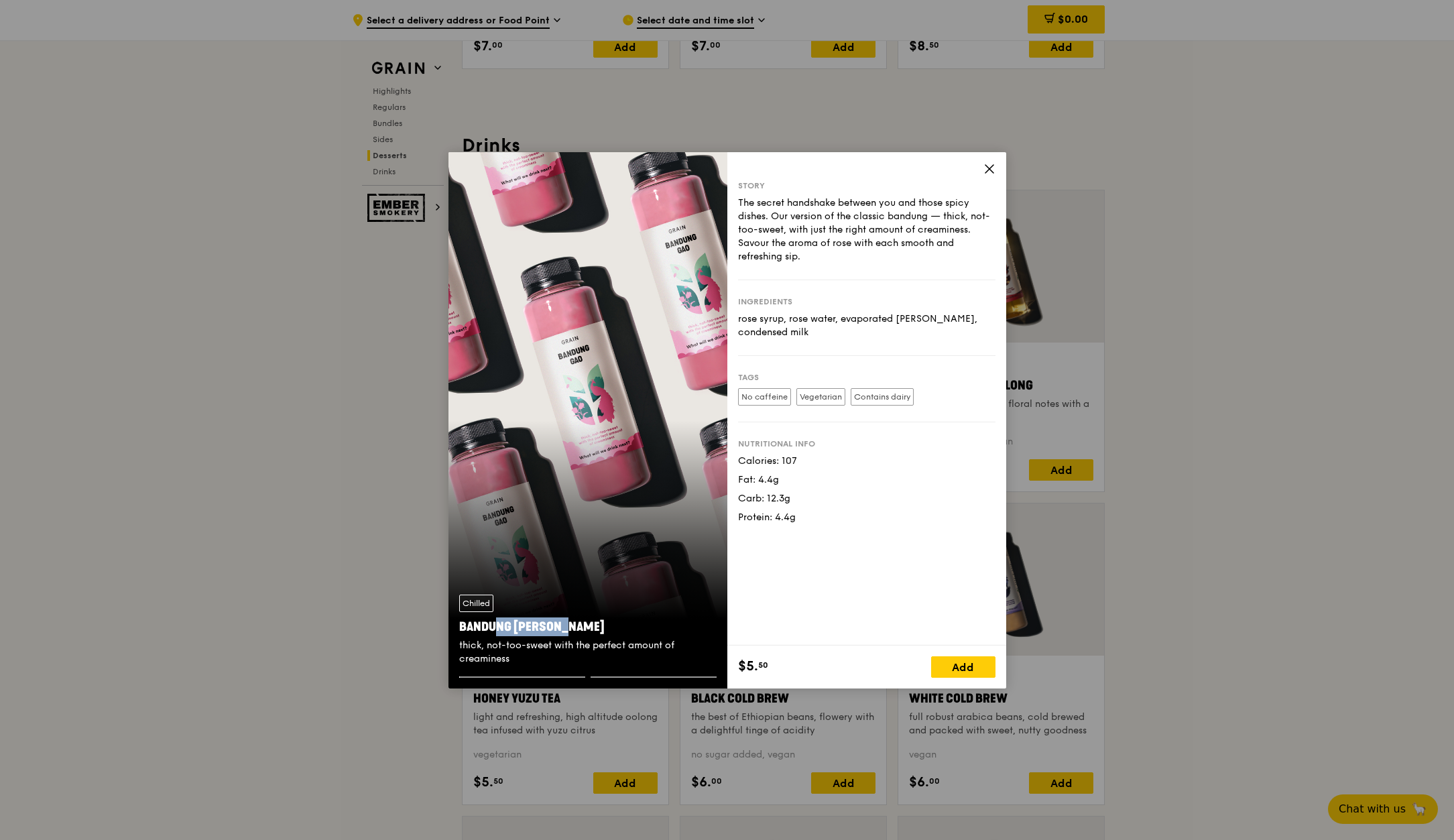
drag, startPoint x: 534, startPoint y: 623, endPoint x: 454, endPoint y: 627, distance: 80.1
click at [454, 627] on div "Chilled [GEOGRAPHIC_DATA] thick, not-too-sweet with the perfect amount of cream…" at bounding box center [587, 630] width 279 height 92
copy div "Bandung [PERSON_NAME]"
click at [986, 169] on icon at bounding box center [989, 169] width 12 height 12
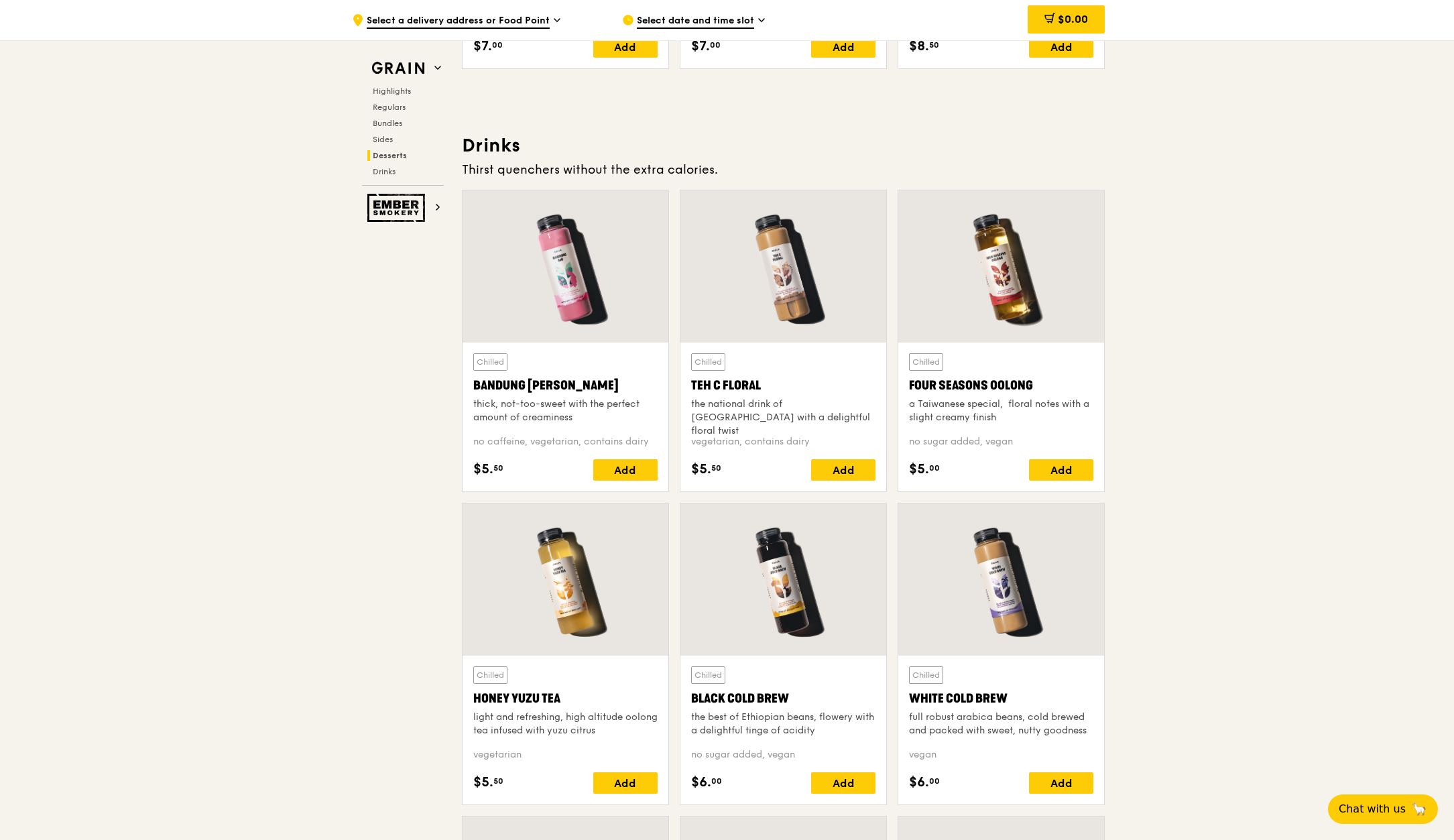
drag, startPoint x: 778, startPoint y: 381, endPoint x: 692, endPoint y: 386, distance: 86.1
click at [692, 386] on div "Teh C Floral" at bounding box center [783, 385] width 184 height 19
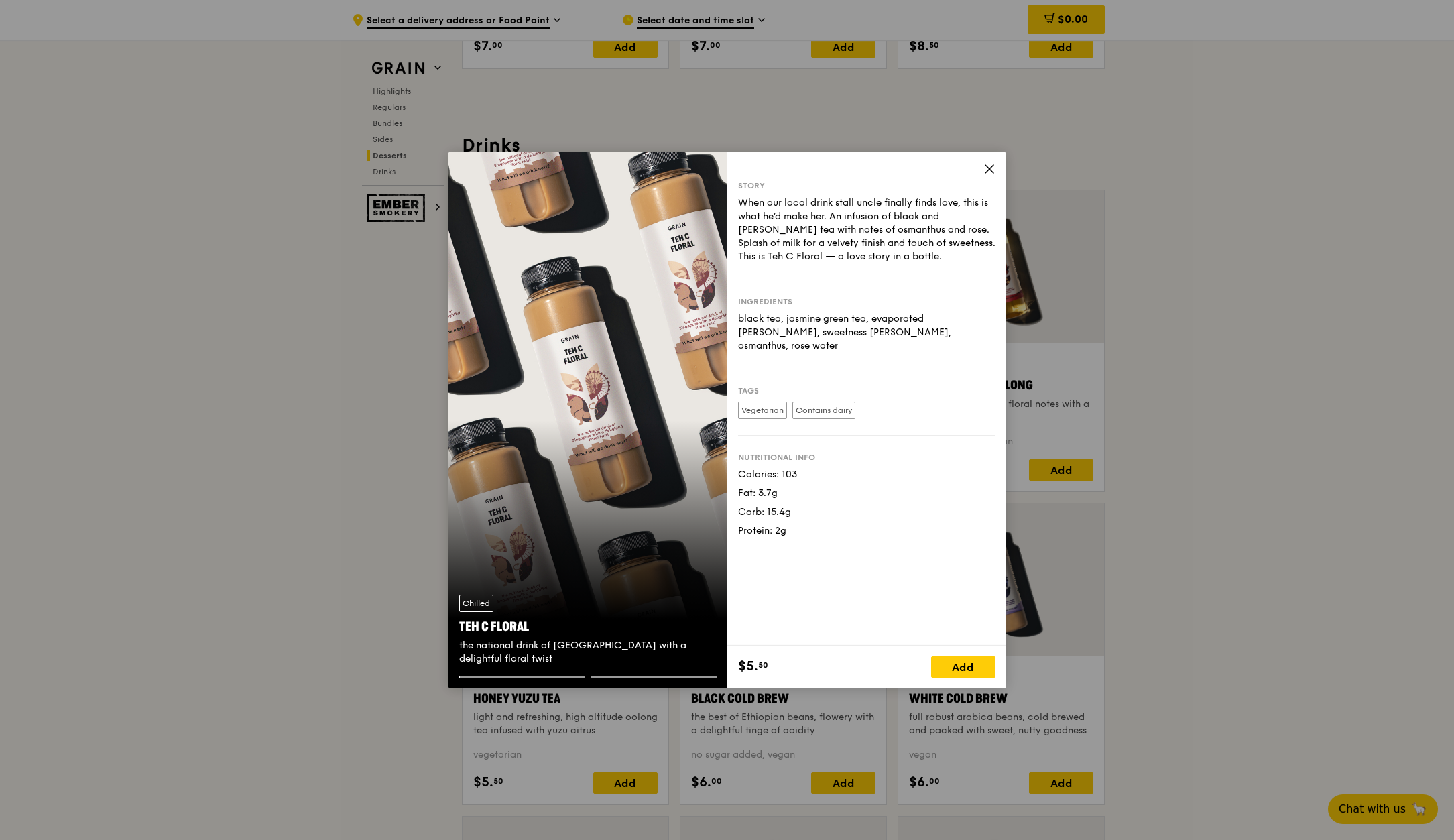
drag, startPoint x: 539, startPoint y: 623, endPoint x: 459, endPoint y: 625, distance: 80.0
click at [459, 625] on div "Teh C Floral" at bounding box center [588, 627] width 258 height 19
click at [996, 170] on div "Story When our local drink stall uncle finally finds love, this is what he’d ma…" at bounding box center [867, 399] width 279 height 493
click at [985, 171] on icon at bounding box center [989, 169] width 12 height 12
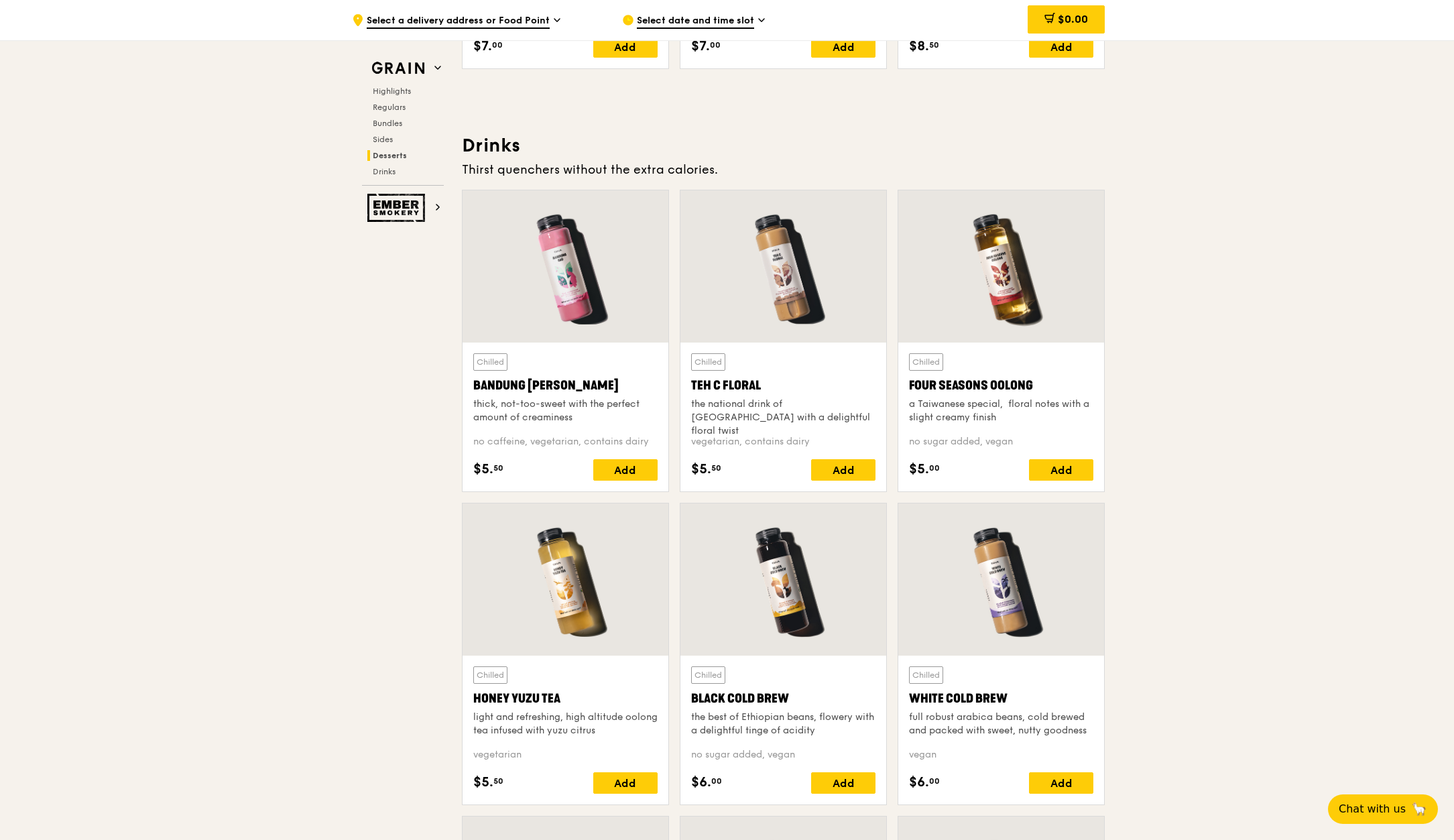
drag, startPoint x: 1033, startPoint y: 388, endPoint x: 908, endPoint y: 394, distance: 125.1
click at [908, 394] on div "Chilled Four Seasons Oolong a Taiwanese special,  floral notes with a slight cr…" at bounding box center [1002, 416] width 206 height 149
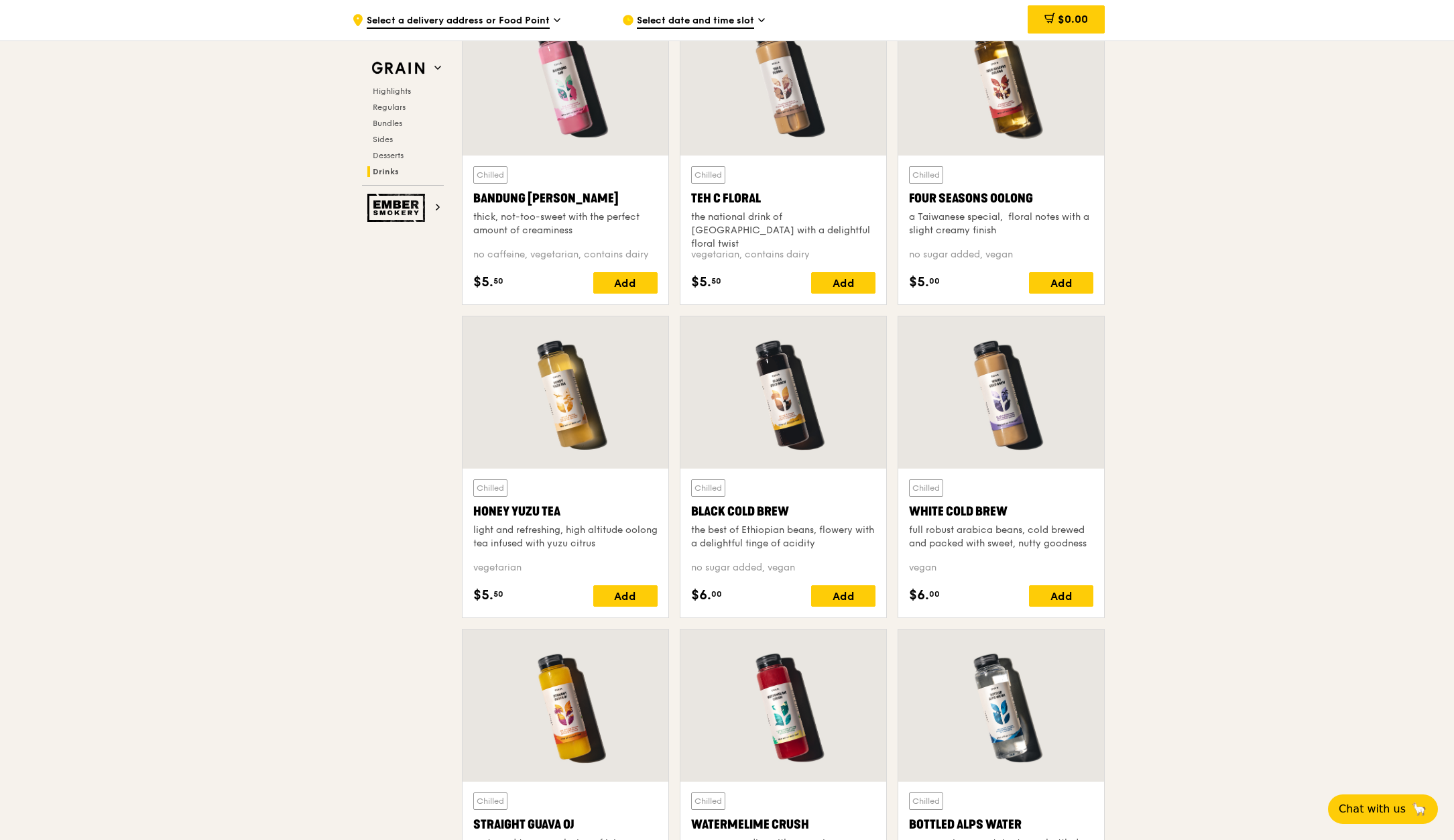
scroll to position [4828, 0]
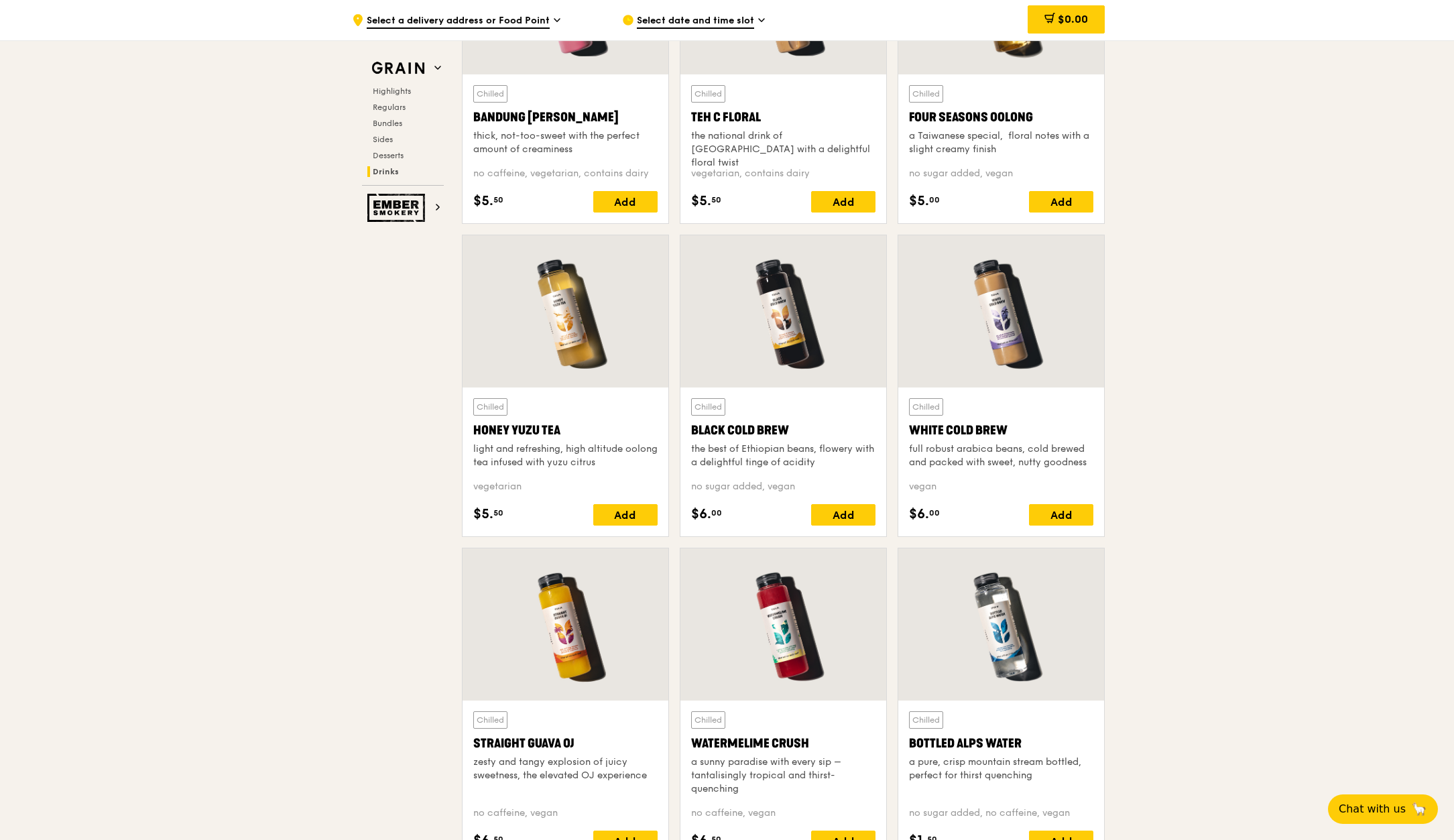
drag, startPoint x: 564, startPoint y: 428, endPoint x: 474, endPoint y: 438, distance: 90.6
click at [474, 438] on div "Honey Yuzu Tea" at bounding box center [565, 431] width 184 height 19
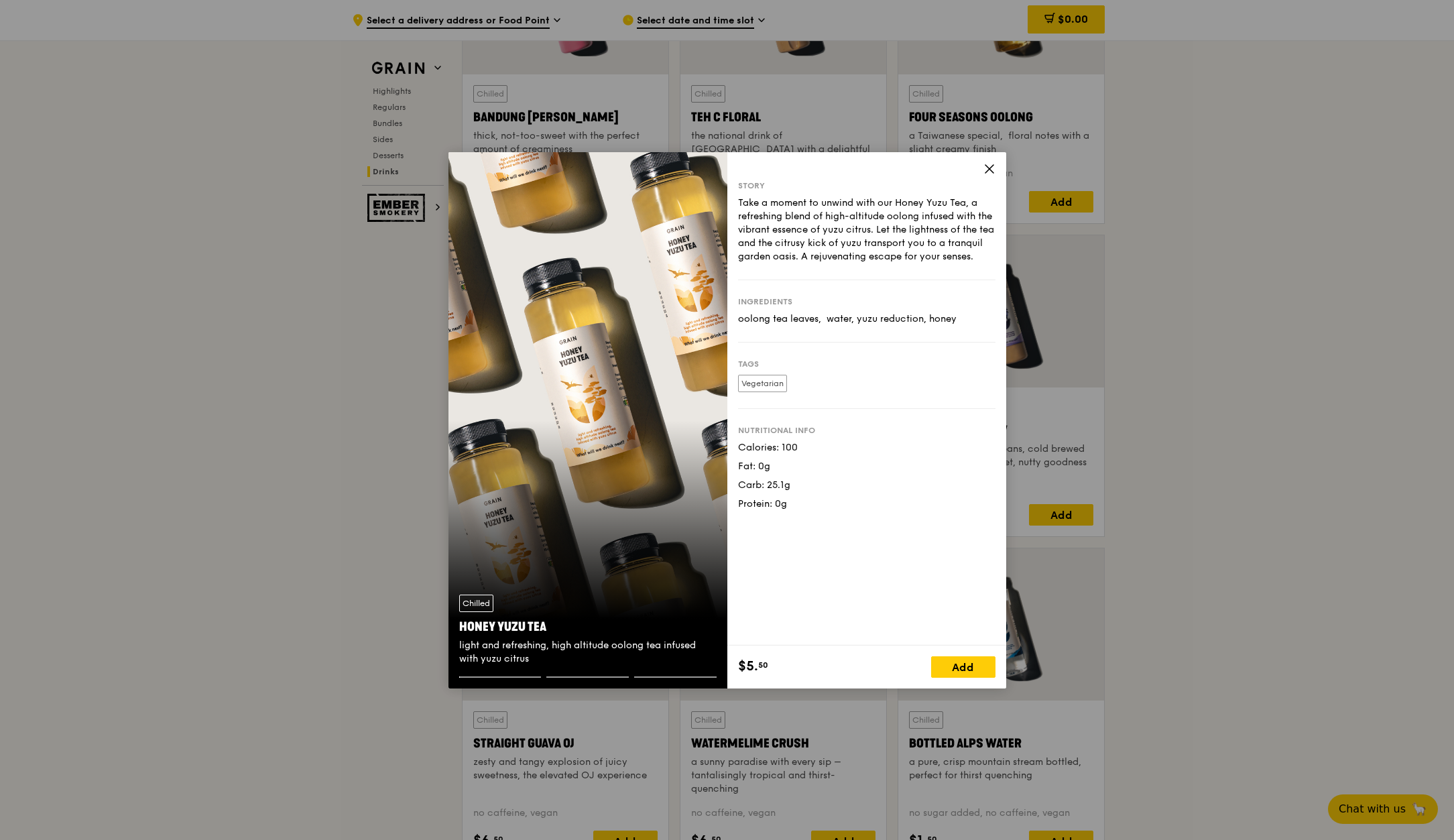
drag, startPoint x: 555, startPoint y: 625, endPoint x: 462, endPoint y: 625, distance: 93.0
click at [462, 625] on div "Honey Yuzu Tea" at bounding box center [588, 627] width 258 height 19
click at [989, 175] on span at bounding box center [989, 171] width 12 height 15
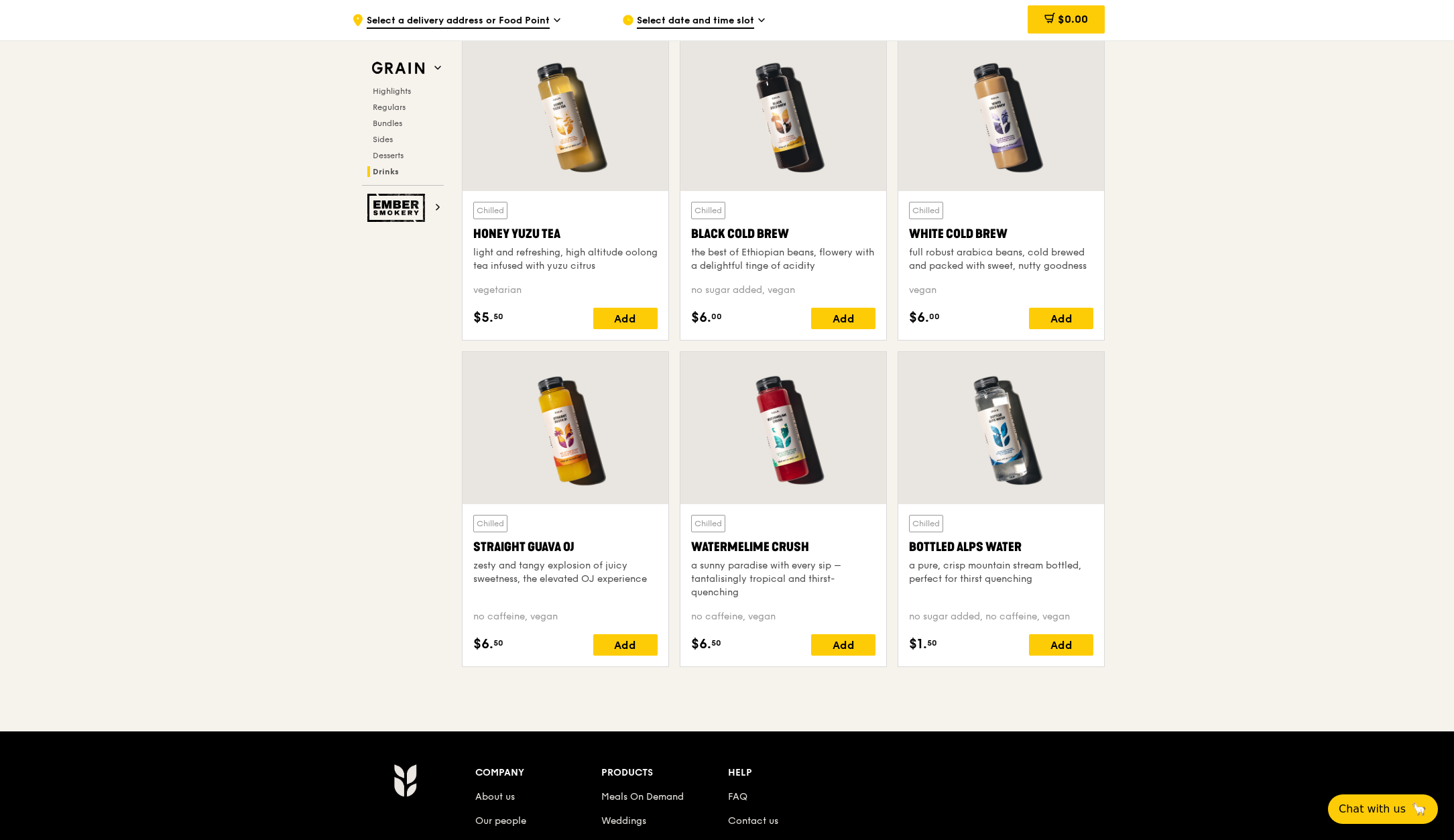
scroll to position [5029, 0]
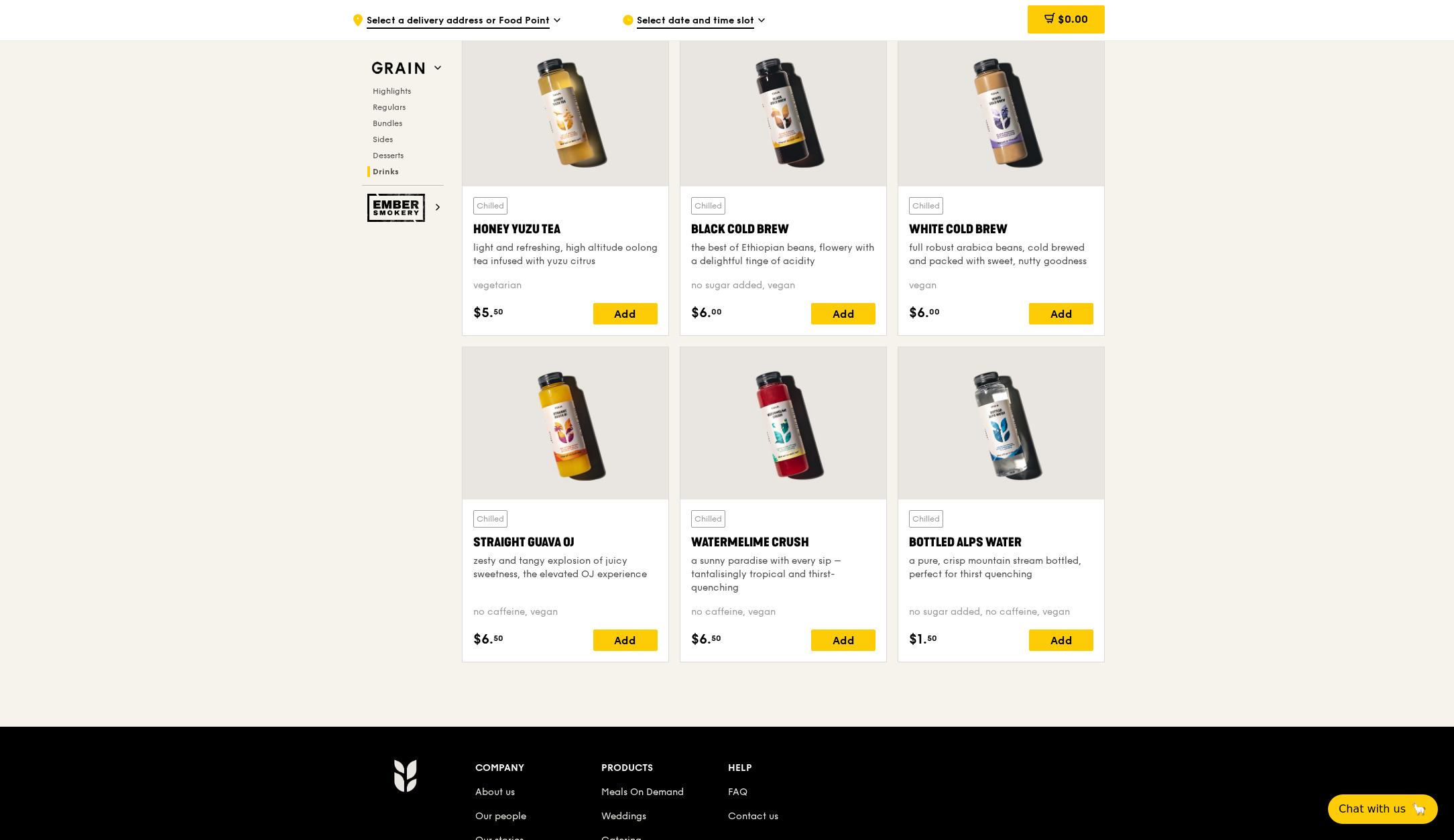
drag, startPoint x: 802, startPoint y: 229, endPoint x: 689, endPoint y: 233, distance: 113.1
click at [689, 233] on div "Chilled Black Cold Brew the best of Ethiopian beans, flowery with a delightful …" at bounding box center [783, 260] width 206 height 149
drag, startPoint x: 1028, startPoint y: 229, endPoint x: 912, endPoint y: 229, distance: 116.0
click at [912, 229] on div "White Cold Brew" at bounding box center [1001, 229] width 184 height 19
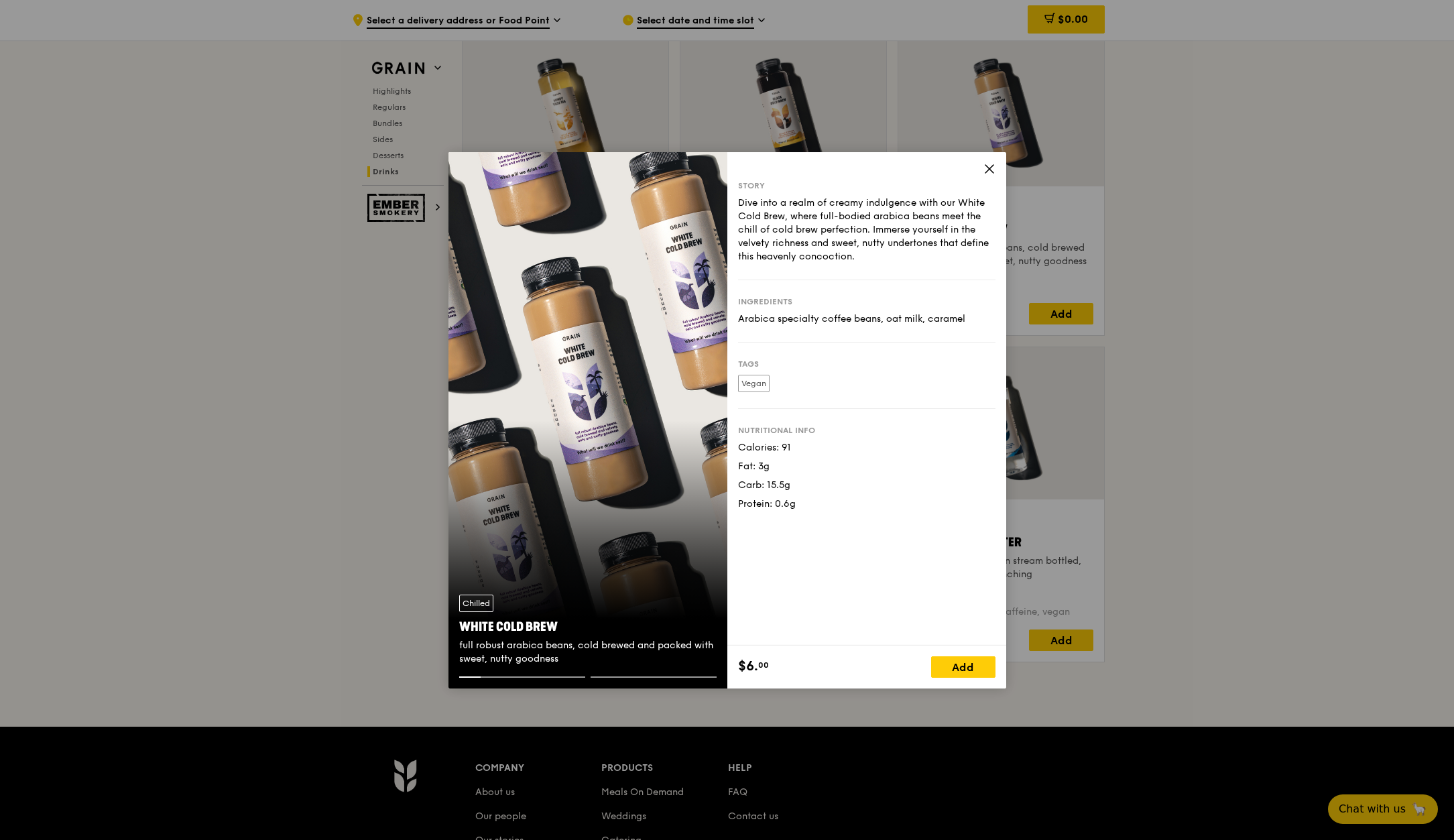
drag, startPoint x: 557, startPoint y: 623, endPoint x: 461, endPoint y: 621, distance: 96.0
click at [461, 621] on div "White Cold Brew" at bounding box center [588, 627] width 258 height 19
click at [995, 164] on icon at bounding box center [989, 169] width 12 height 12
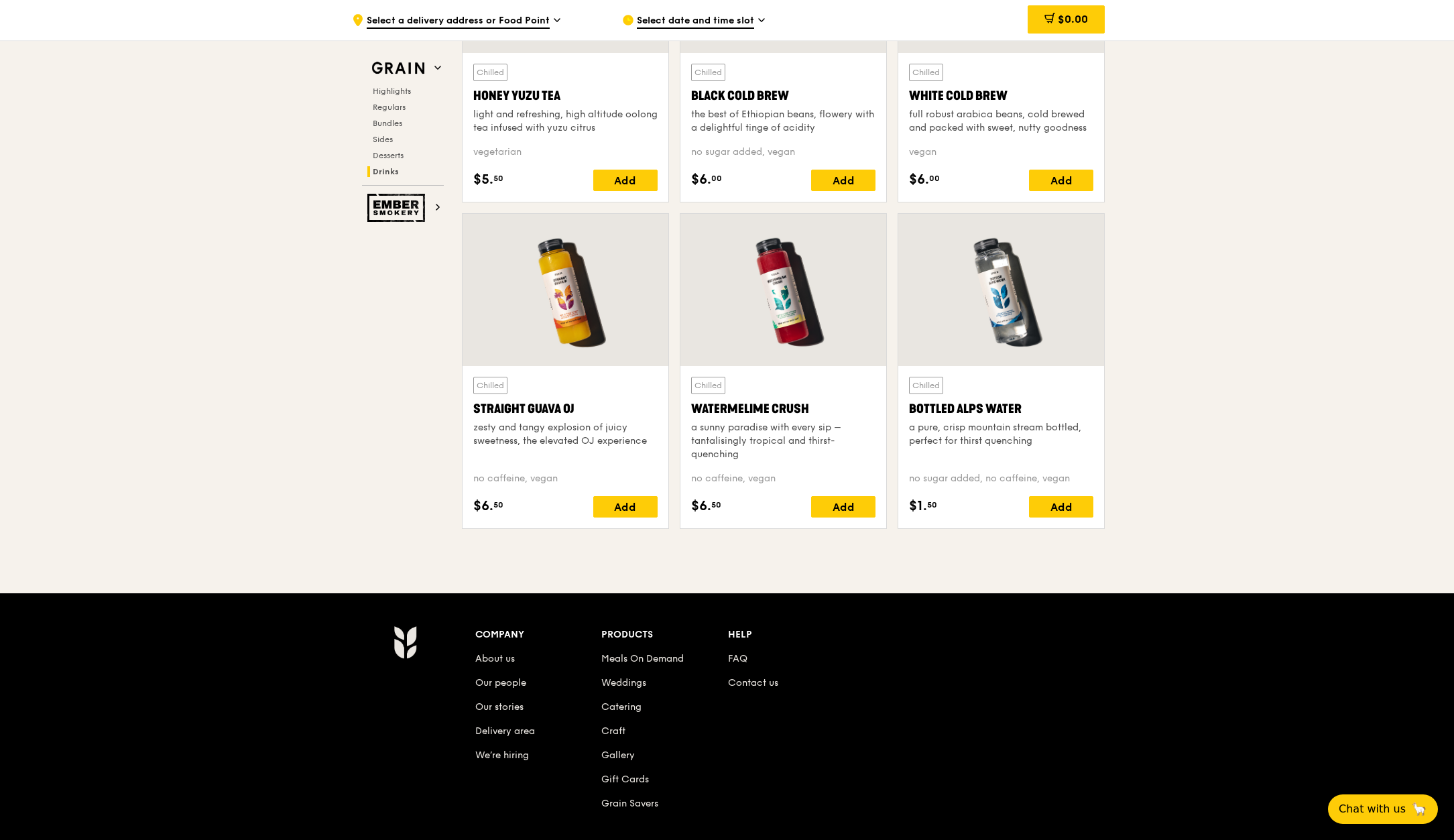
scroll to position [5163, 0]
drag, startPoint x: 578, startPoint y: 408, endPoint x: 474, endPoint y: 409, distance: 104.0
click at [474, 409] on div "Straight Guava OJ" at bounding box center [565, 408] width 184 height 19
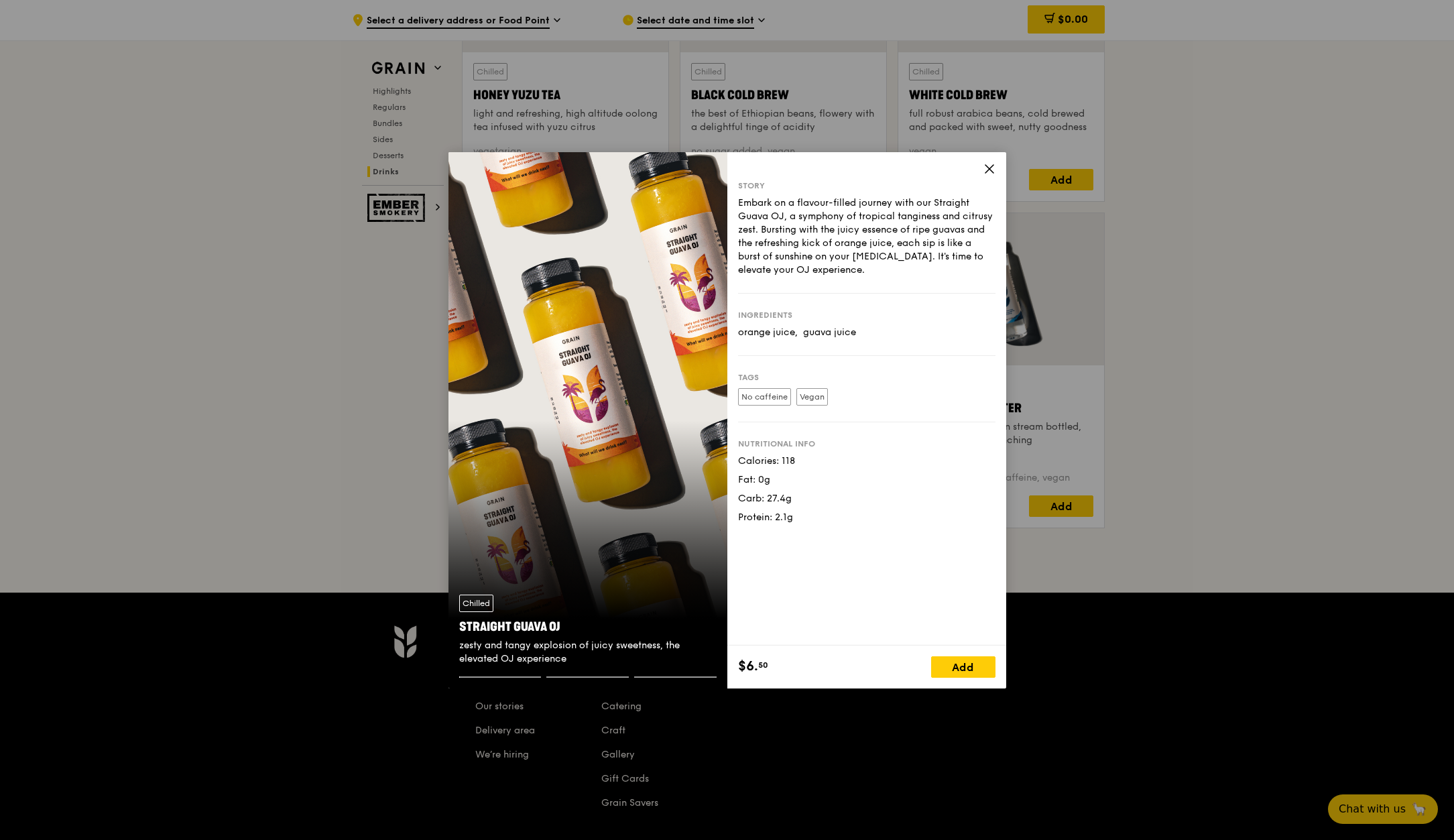
drag, startPoint x: 569, startPoint y: 623, endPoint x: 461, endPoint y: 624, distance: 108.0
click at [461, 625] on div "Straight Guava OJ" at bounding box center [588, 627] width 258 height 19
drag, startPoint x: 360, startPoint y: 467, endPoint x: 407, endPoint y: 467, distance: 47.0
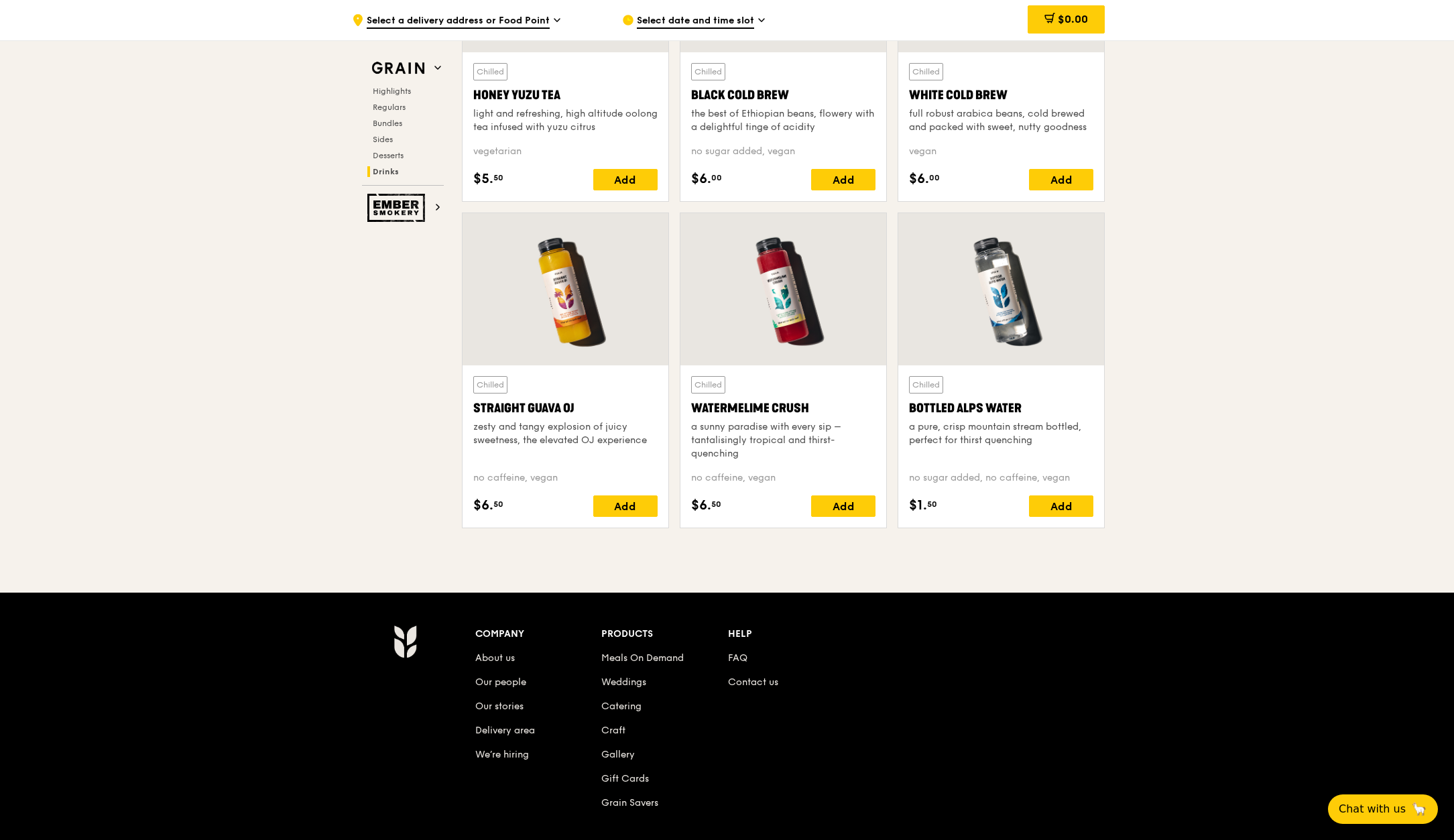
drag, startPoint x: 815, startPoint y: 407, endPoint x: 695, endPoint y: 407, distance: 120.0
click at [695, 407] on div "Watermelime Crush" at bounding box center [783, 408] width 184 height 19
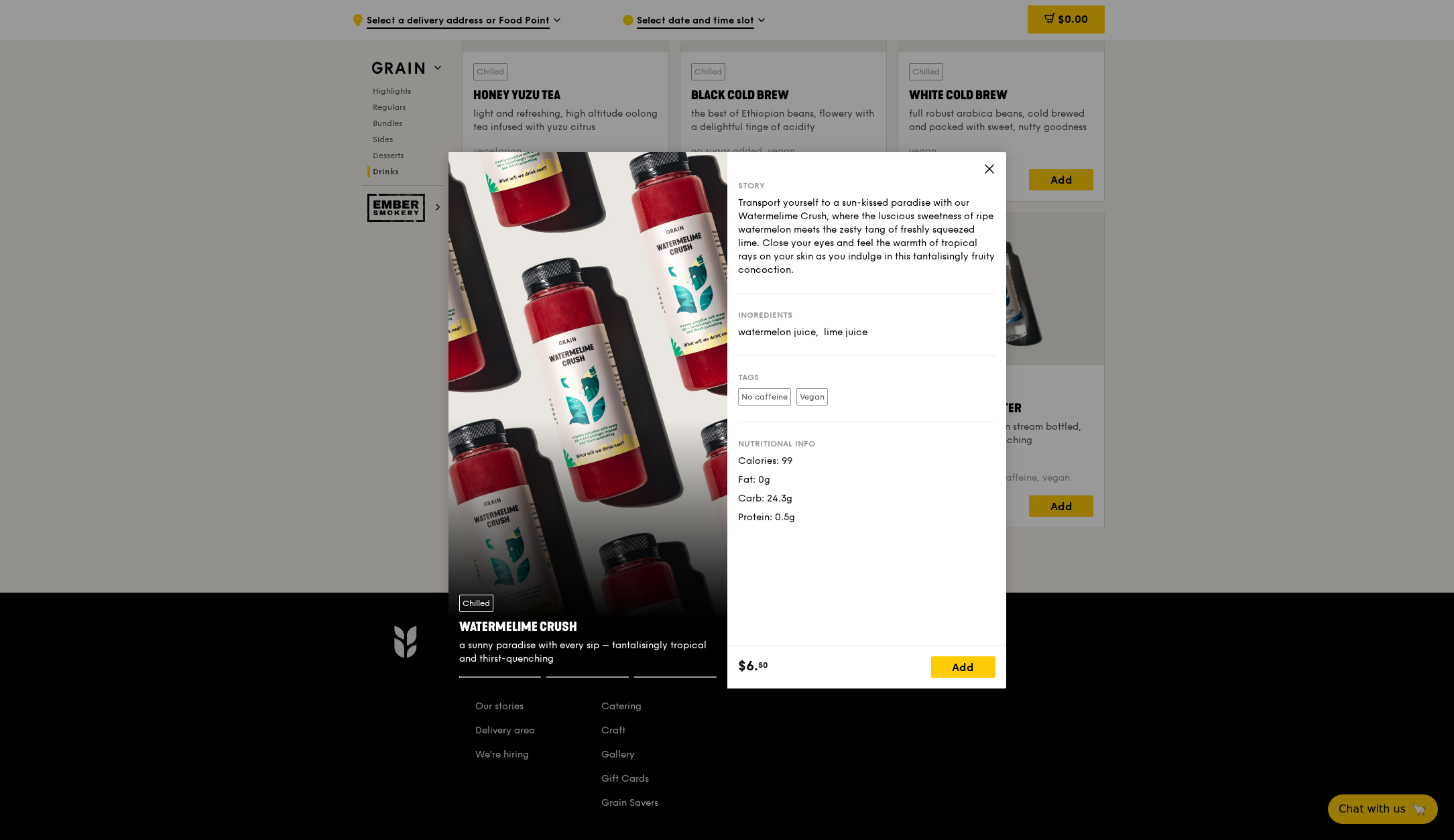
drag, startPoint x: 581, startPoint y: 623, endPoint x: 459, endPoint y: 621, distance: 122.0
click at [459, 621] on div "Watermelime Crush" at bounding box center [588, 627] width 258 height 19
drag, startPoint x: 387, startPoint y: 385, endPoint x: 613, endPoint y: 354, distance: 228.1
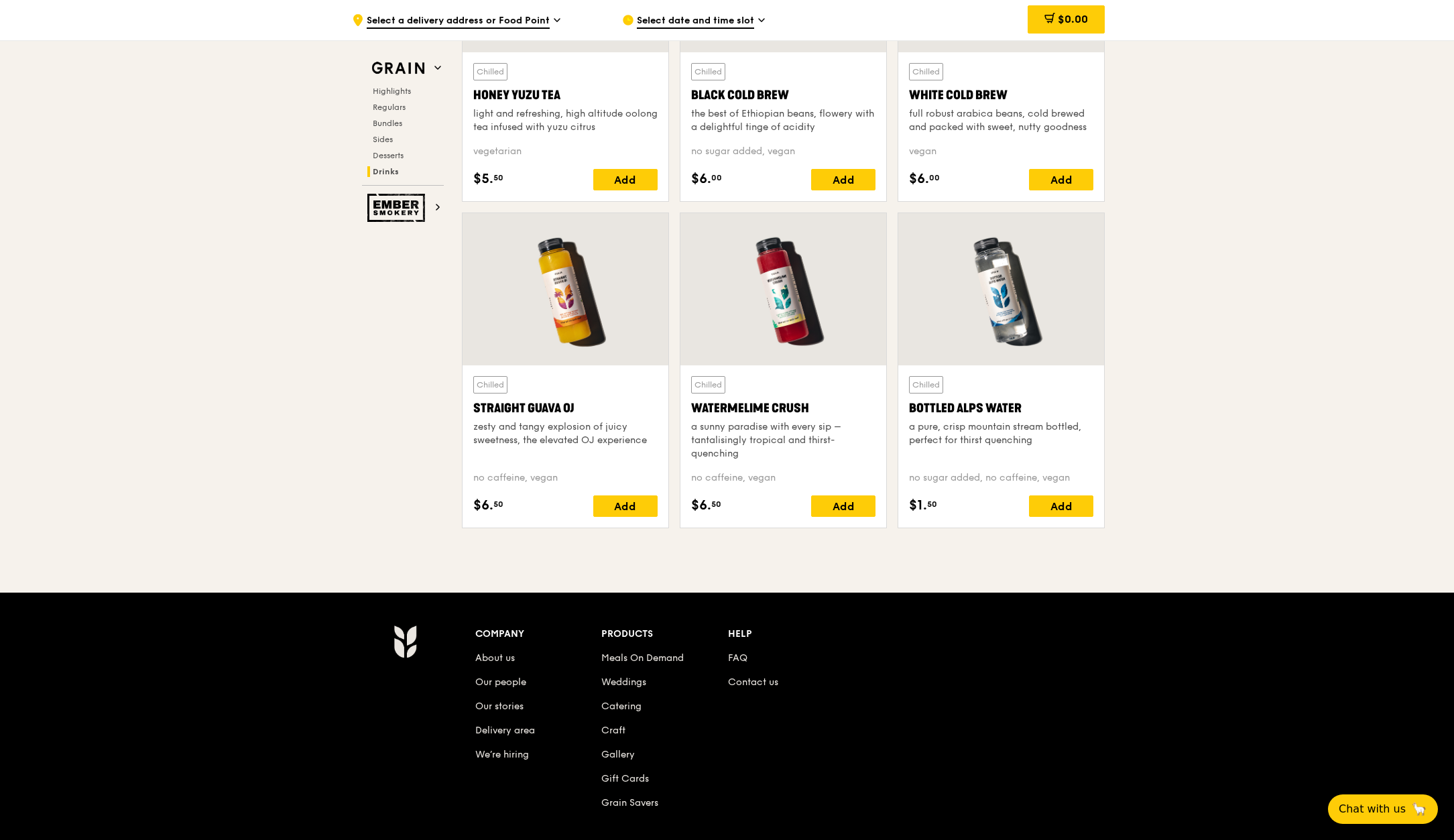
drag, startPoint x: 1031, startPoint y: 407, endPoint x: 909, endPoint y: 409, distance: 122.0
click at [909, 409] on div "Bottled Alps Water" at bounding box center [1001, 408] width 184 height 19
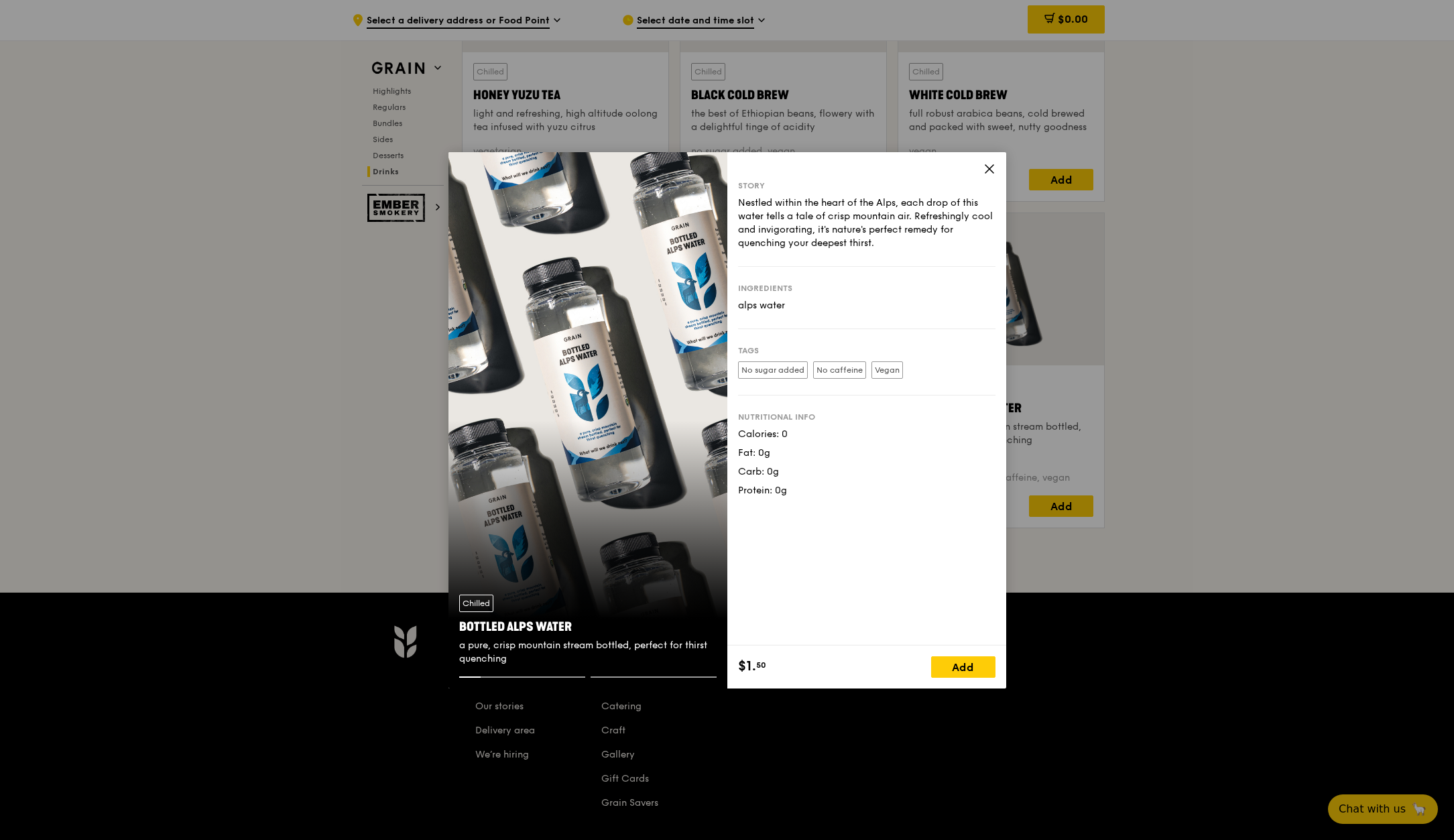
drag, startPoint x: 572, startPoint y: 622, endPoint x: 462, endPoint y: 625, distance: 110.0
click at [462, 625] on div "Bottled Alps Water" at bounding box center [588, 627] width 258 height 19
click at [990, 169] on icon at bounding box center [989, 169] width 8 height 8
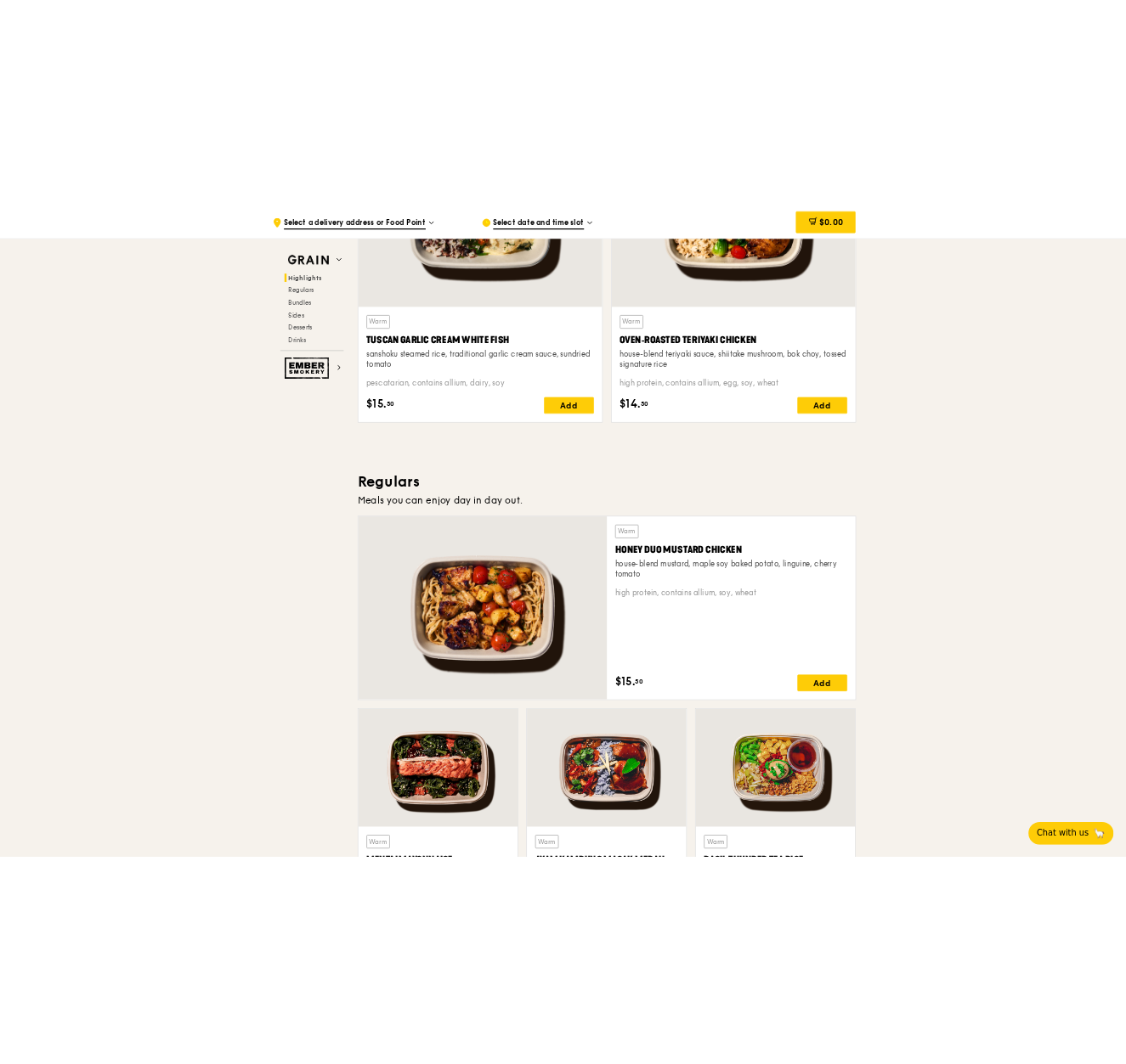
scroll to position [849, 0]
